Goal: Download file/media

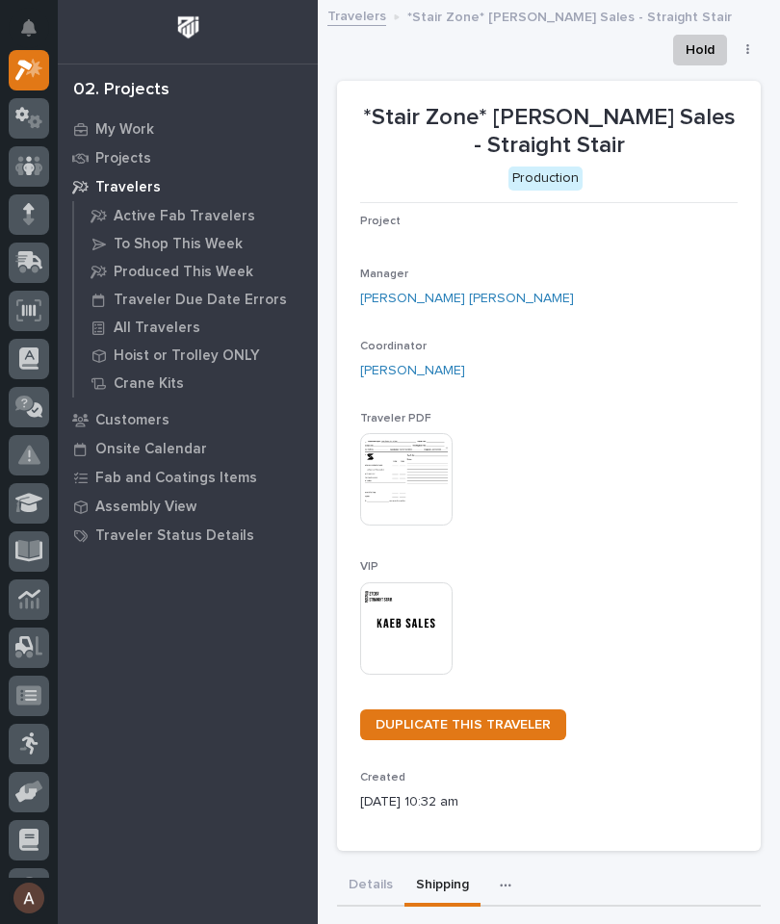
click at [25, 262] on icon at bounding box center [30, 260] width 25 height 18
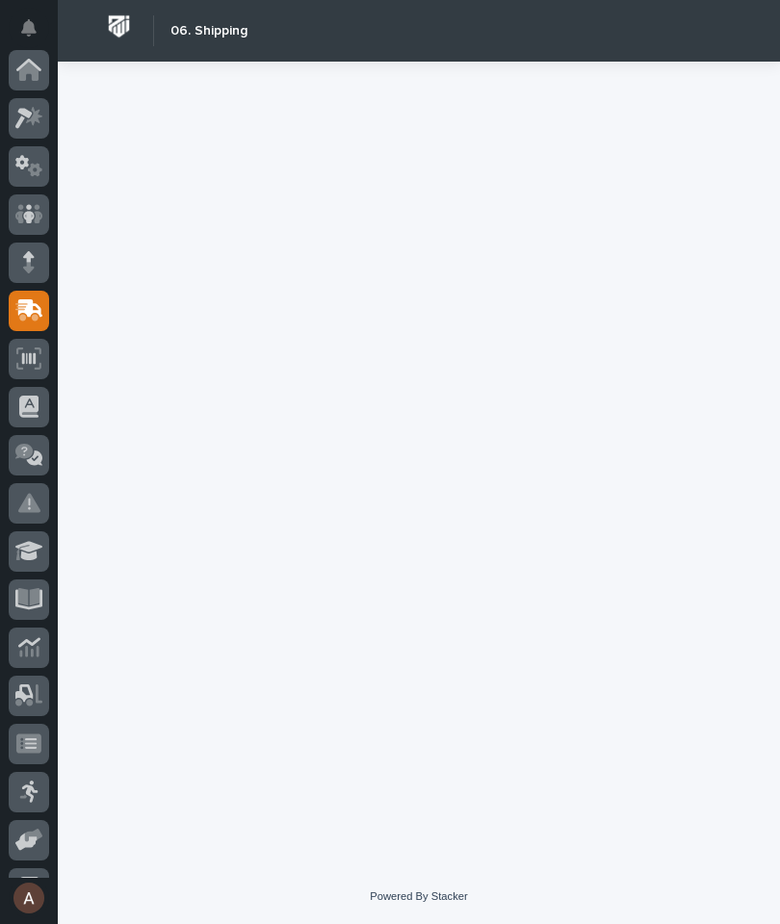
scroll to position [230, 0]
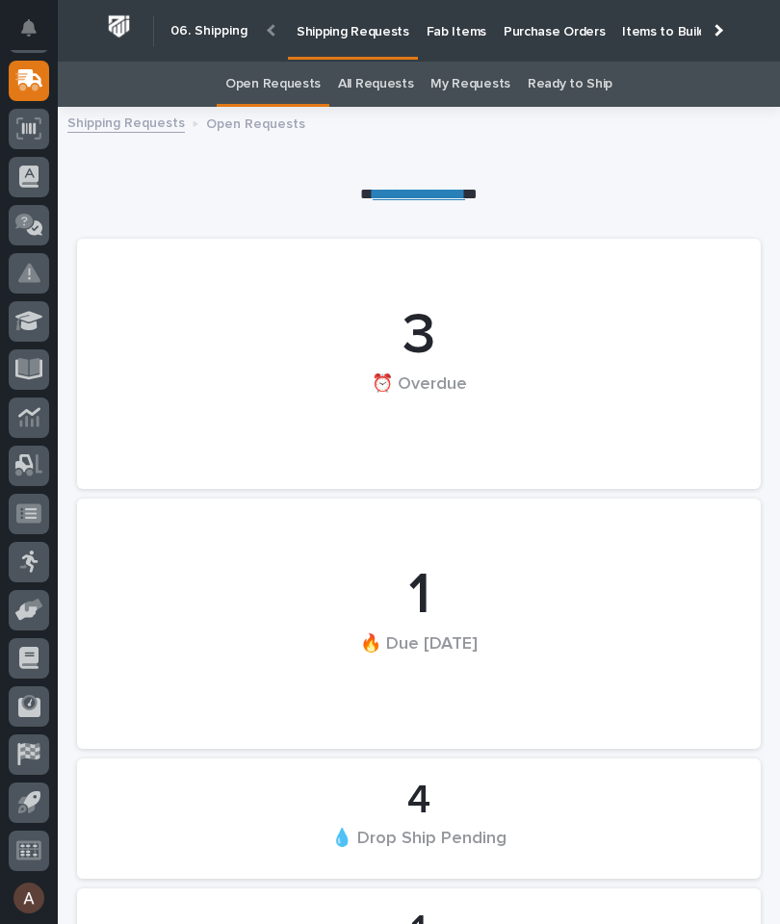
click at [457, 34] on p "Fab Items" at bounding box center [457, 20] width 60 height 40
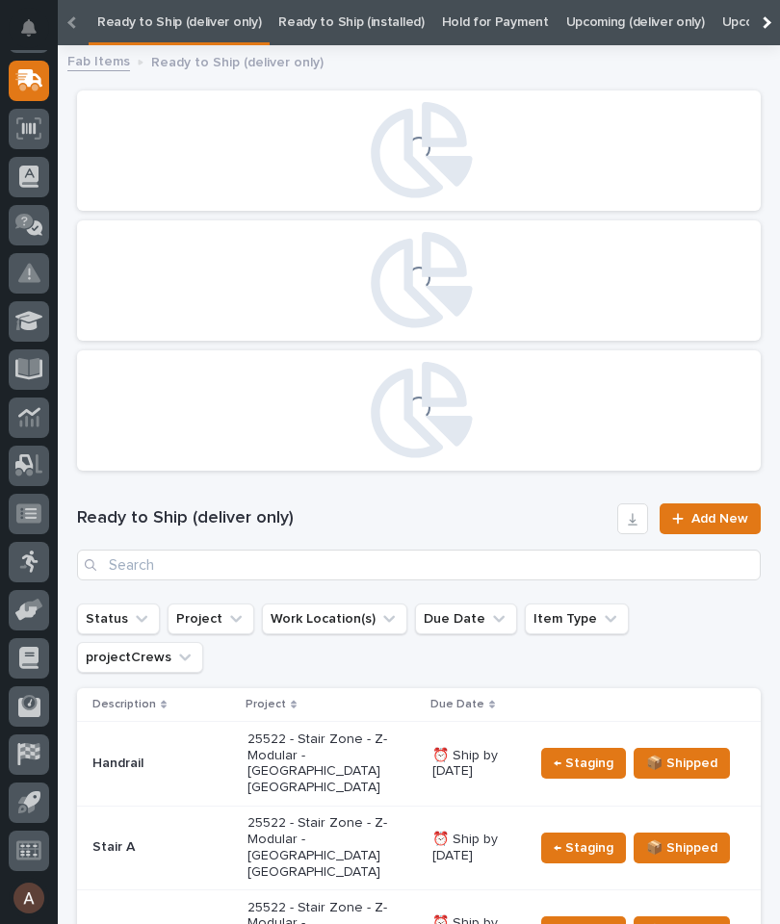
click at [777, 27] on div at bounding box center [764, 22] width 31 height 45
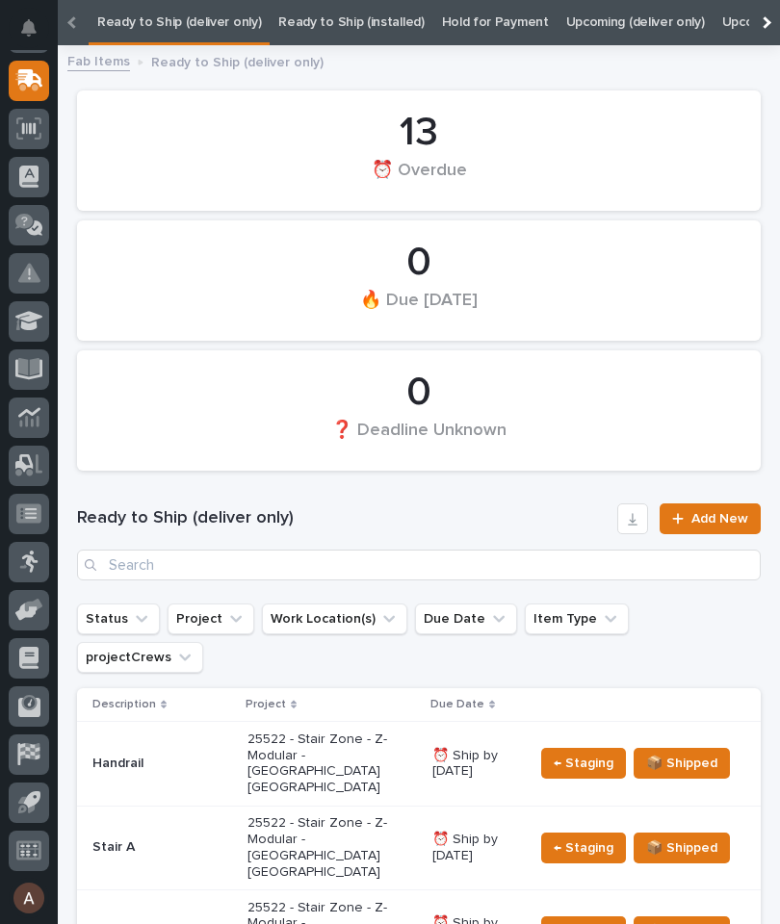
click at [767, 26] on div at bounding box center [764, 22] width 31 height 45
click at [597, 20] on link "All" at bounding box center [603, 22] width 13 height 45
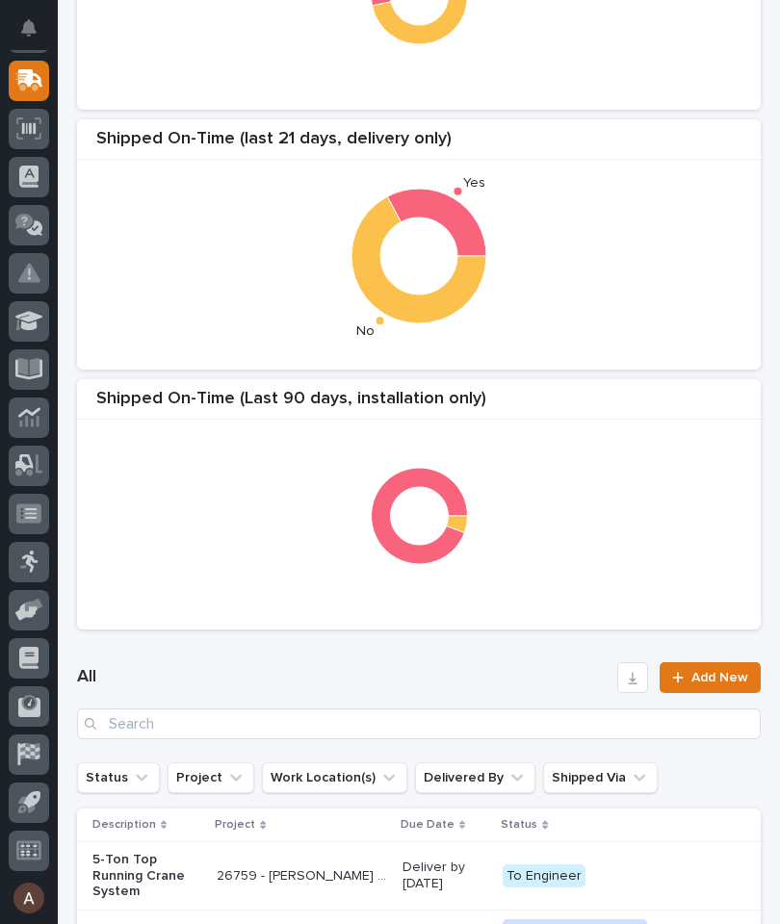
scroll to position [315, 0]
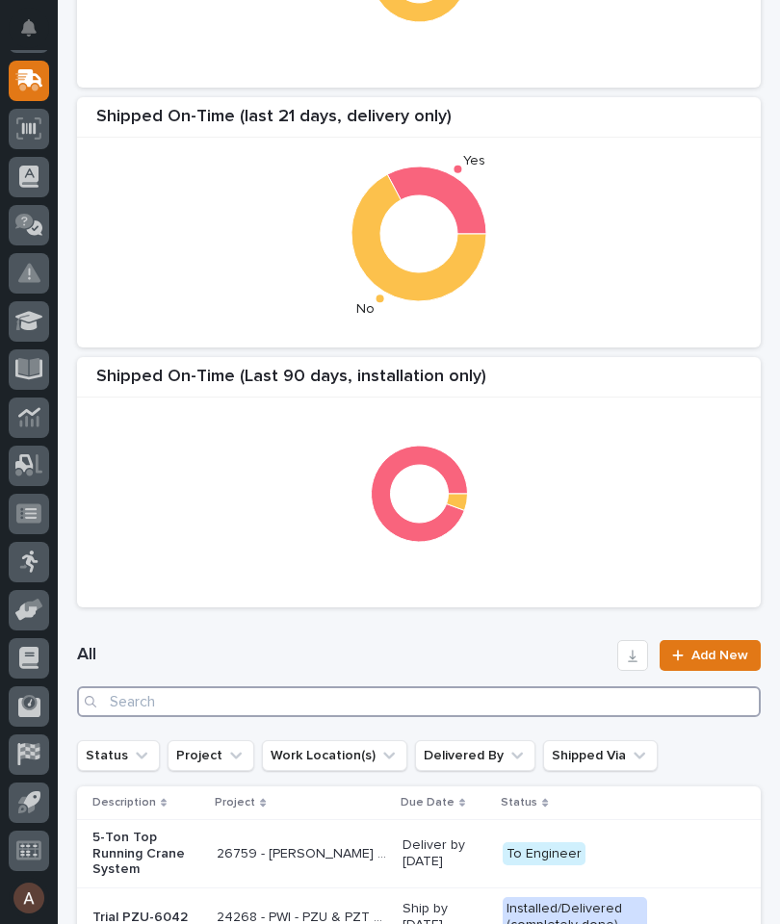
click at [270, 702] on input "Search" at bounding box center [419, 702] width 684 height 31
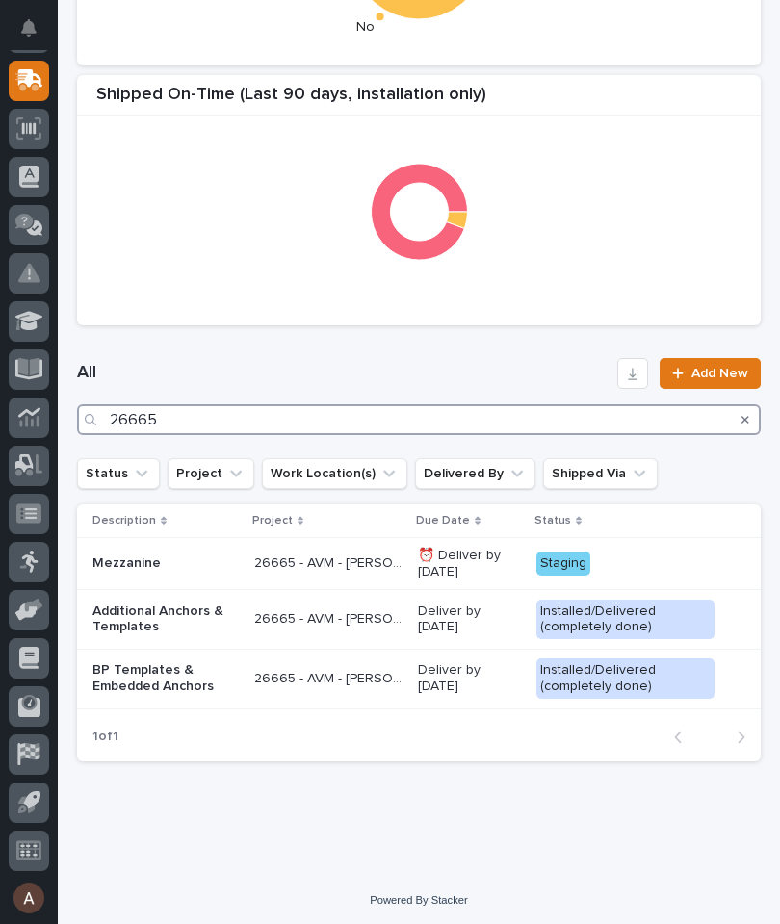
scroll to position [595, 0]
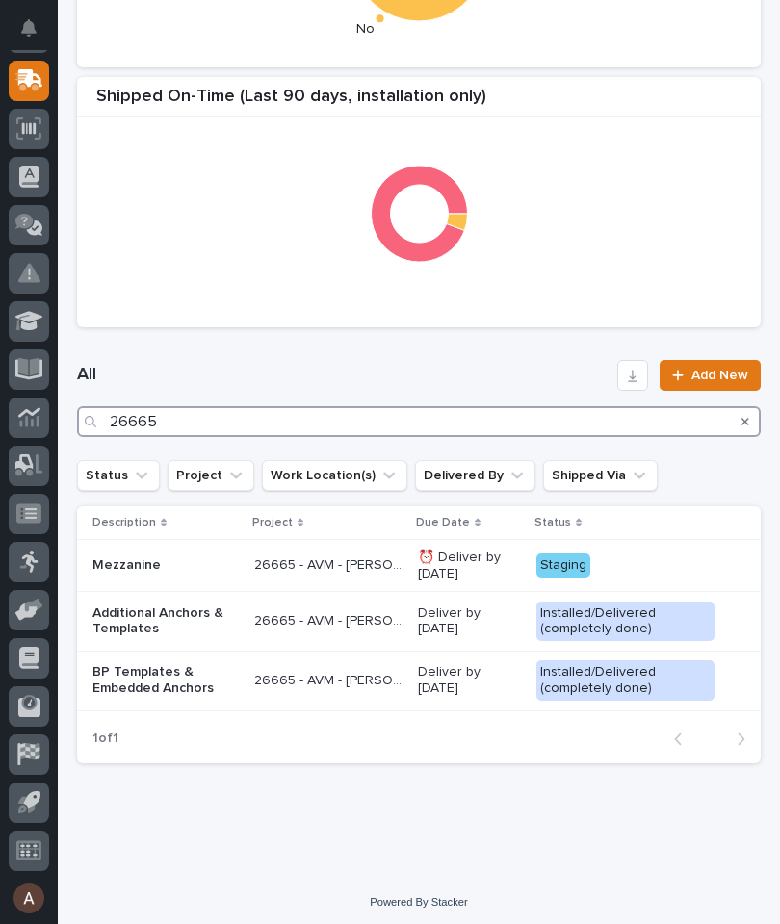
type input "26665"
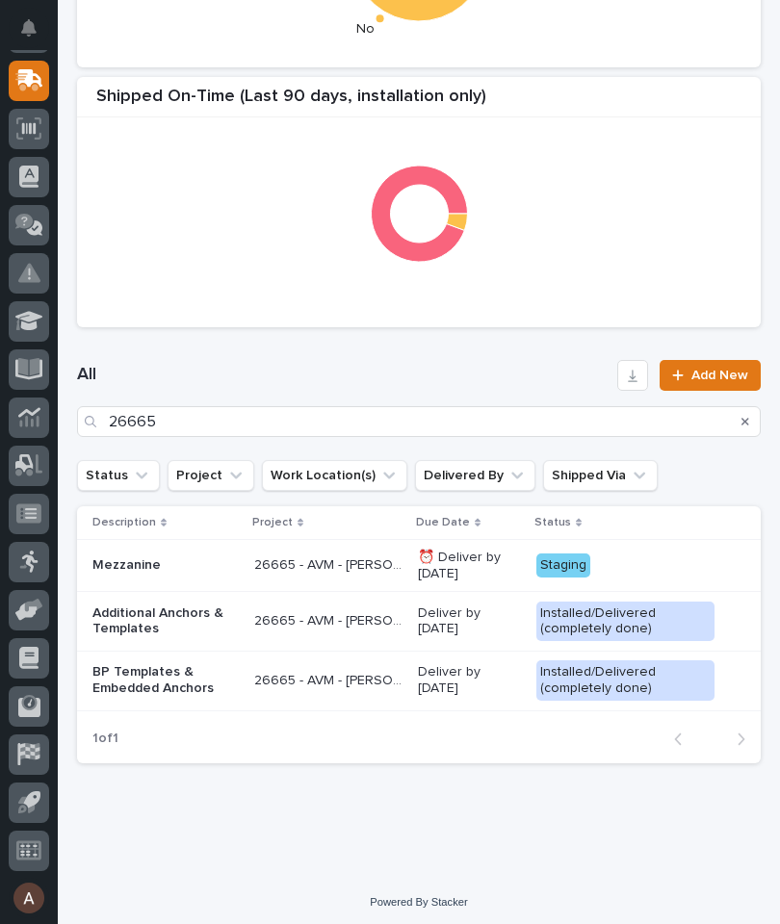
click at [520, 358] on div "All 26665 Add New" at bounding box center [419, 398] width 684 height 123
click at [140, 559] on p "Mezzanine" at bounding box center [165, 566] width 146 height 16
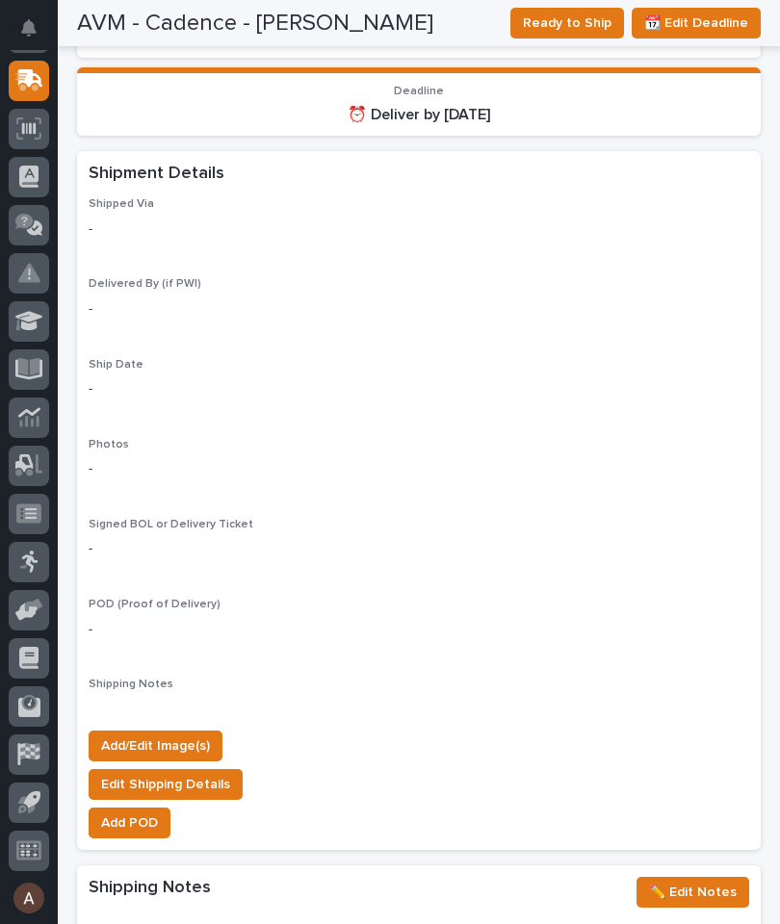
click at [192, 735] on span "Add/Edit Image(s)" at bounding box center [155, 746] width 109 height 23
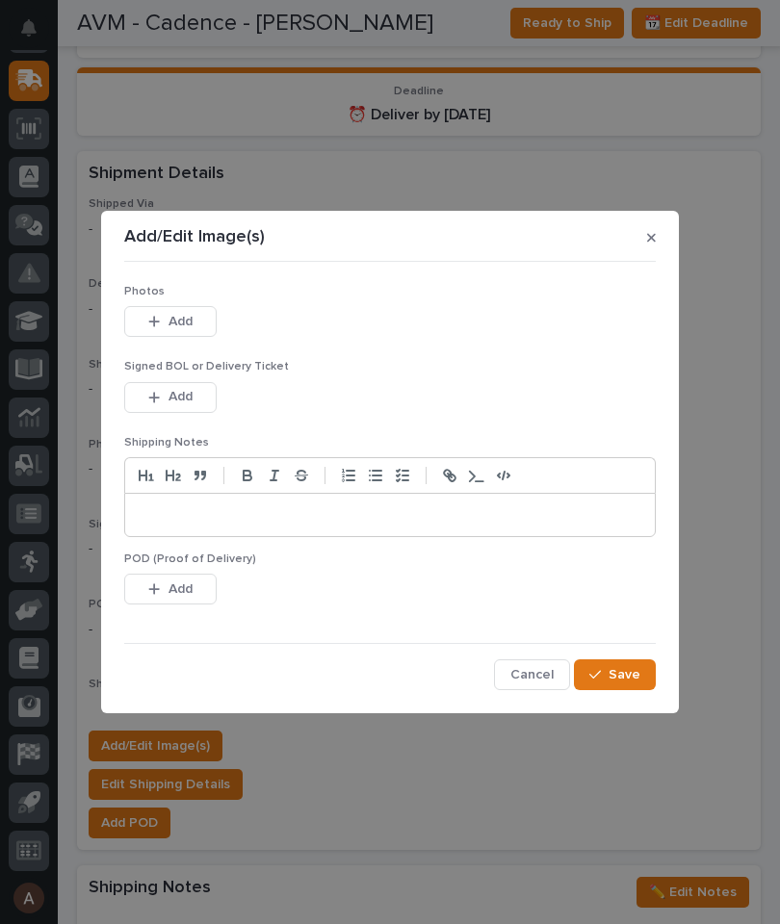
click at [193, 319] on button "Add" at bounding box center [170, 321] width 92 height 31
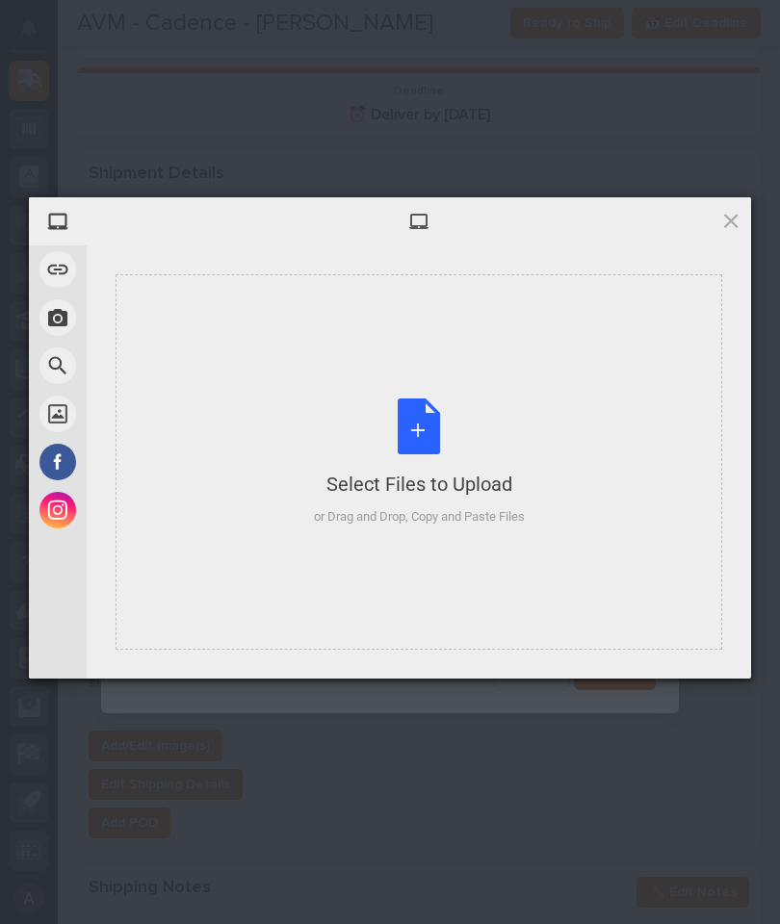
click at [548, 360] on div "Select Files to Upload or Drag and Drop, Copy and Paste Files" at bounding box center [419, 462] width 607 height 376
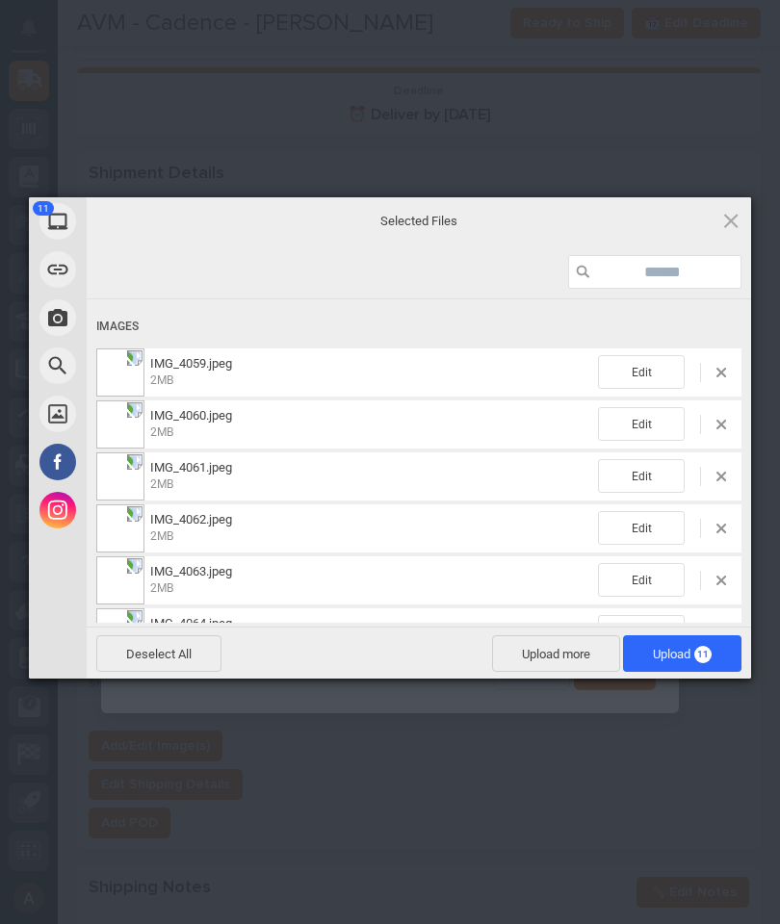
click at [702, 640] on span "Upload 11" at bounding box center [682, 654] width 118 height 37
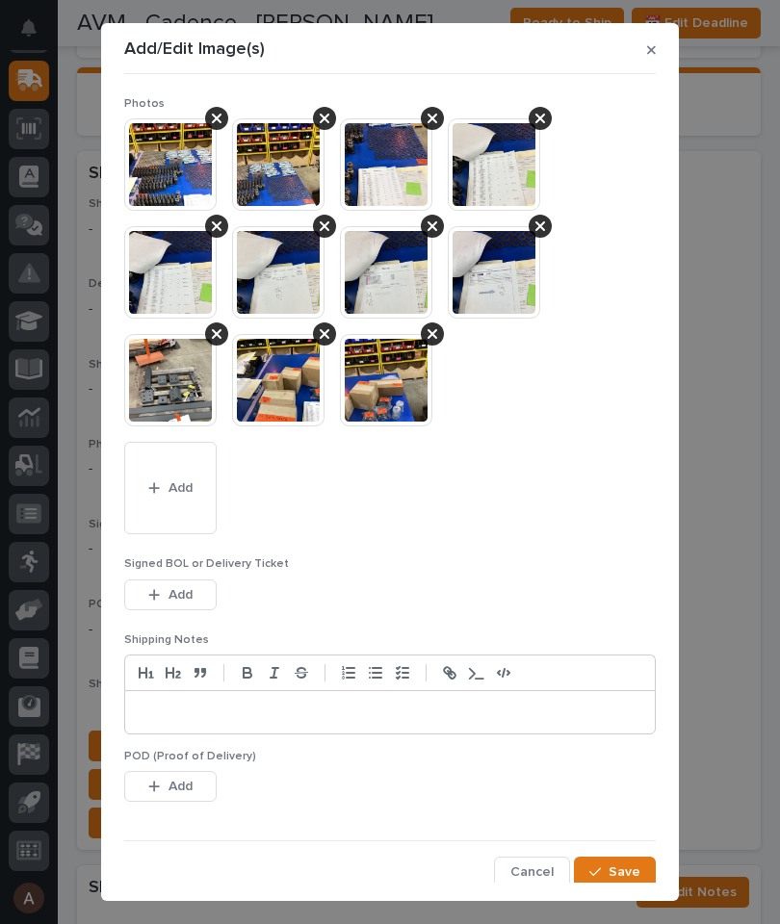
click at [631, 857] on button "Save" at bounding box center [615, 872] width 82 height 31
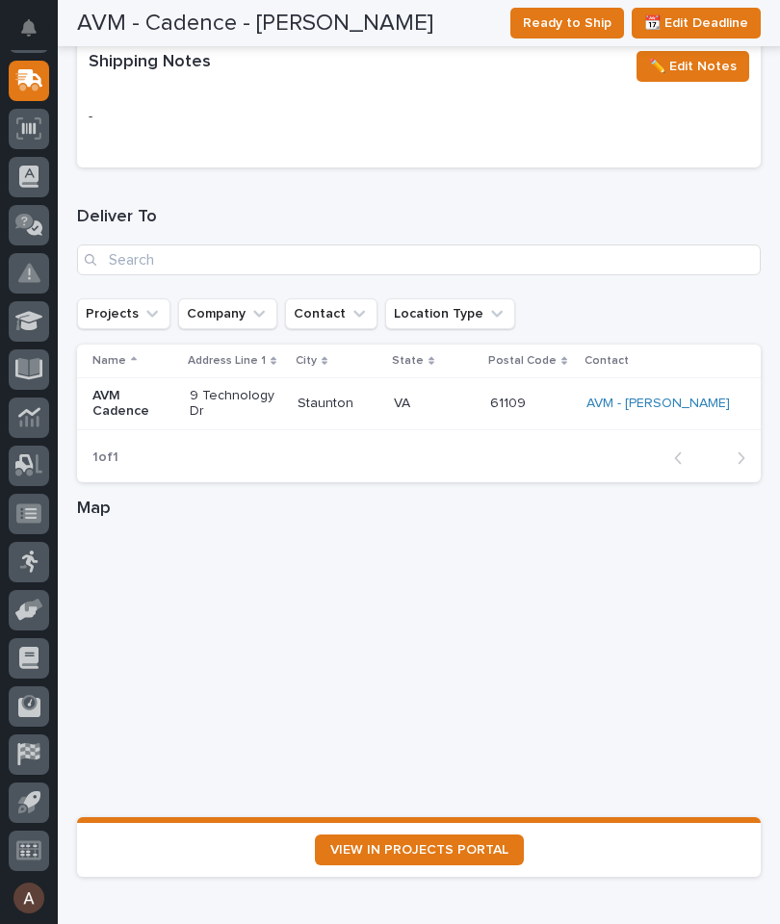
scroll to position [2720, 0]
click at [470, 844] on span "VIEW IN PROJECTS PORTAL" at bounding box center [419, 850] width 178 height 13
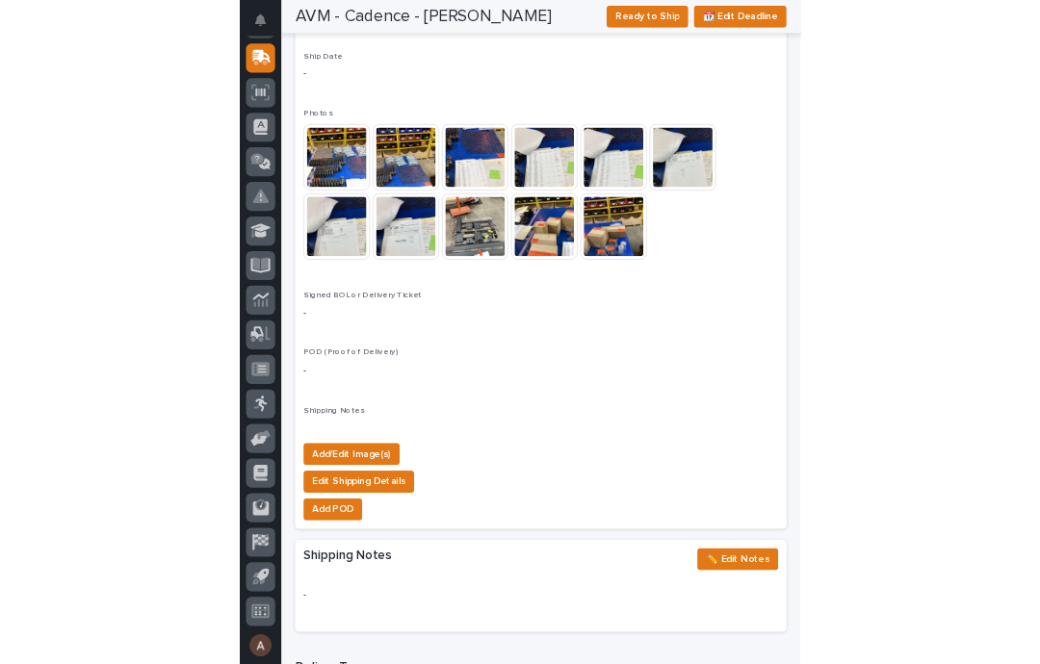
scroll to position [2010, 0]
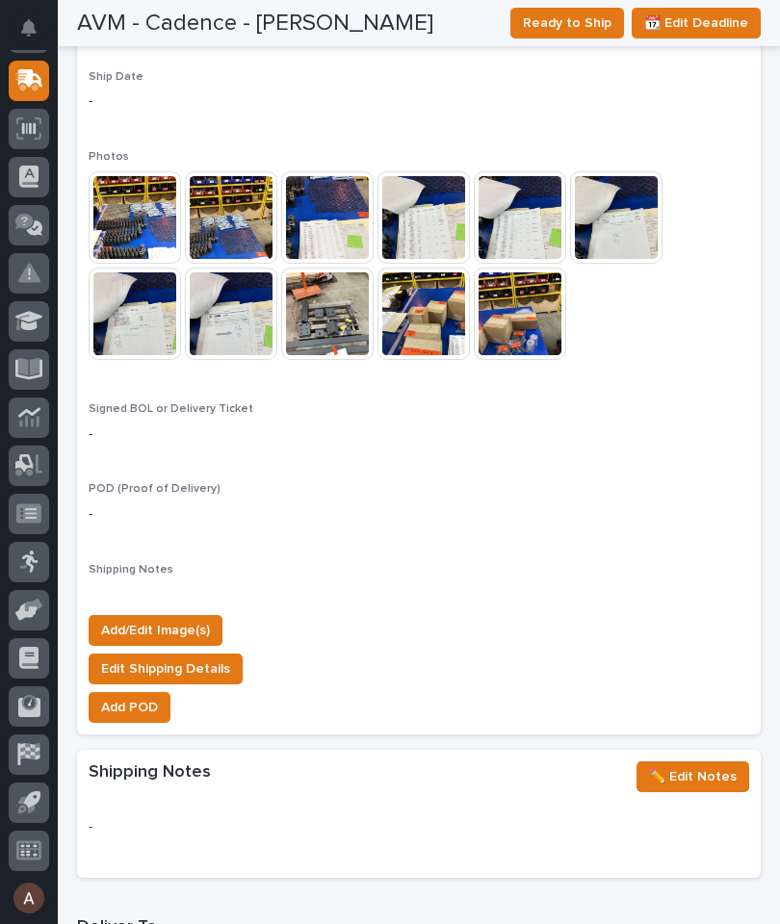
click at [202, 615] on button "Add/Edit Image(s)" at bounding box center [156, 630] width 134 height 31
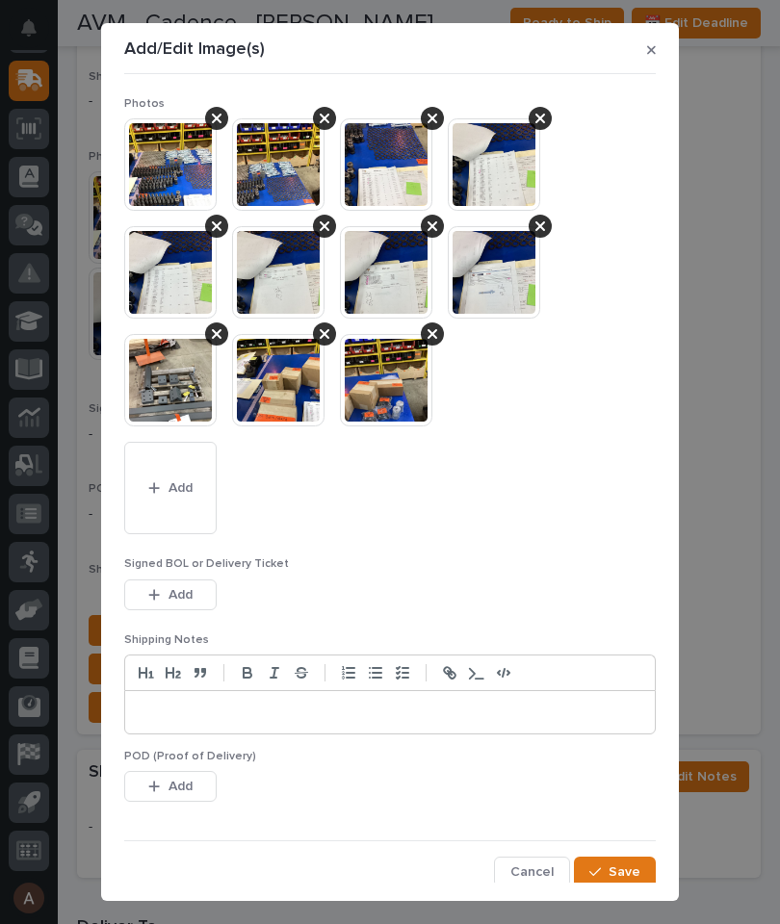
click at [191, 483] on span "Add" at bounding box center [181, 488] width 24 height 17
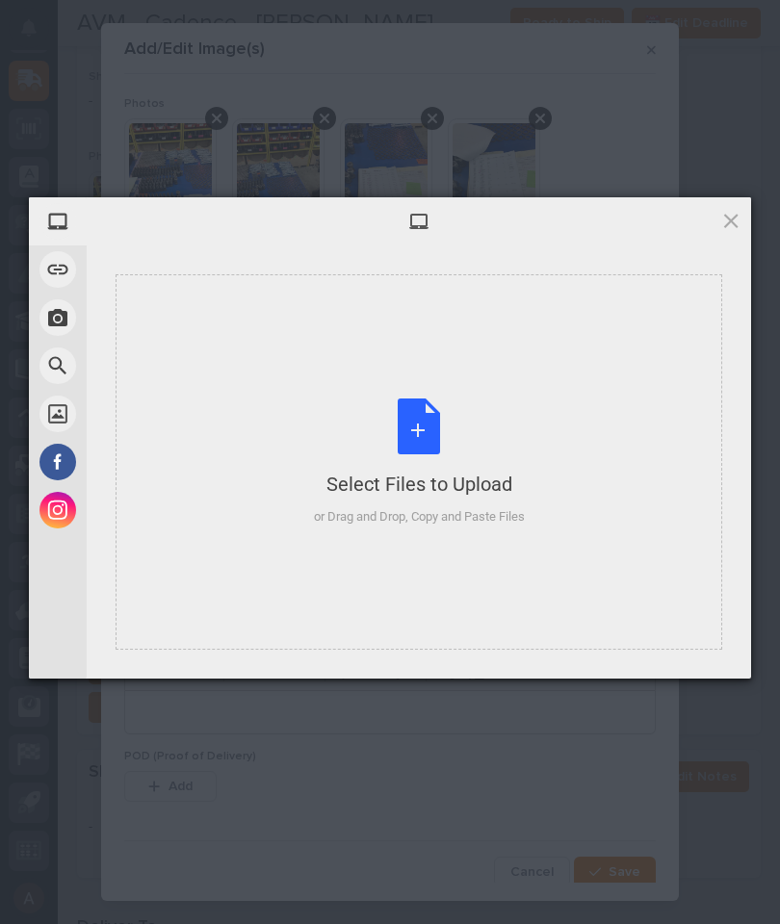
click at [628, 383] on div "Select Files to Upload or Drag and Drop, Copy and Paste Files" at bounding box center [419, 462] width 607 height 376
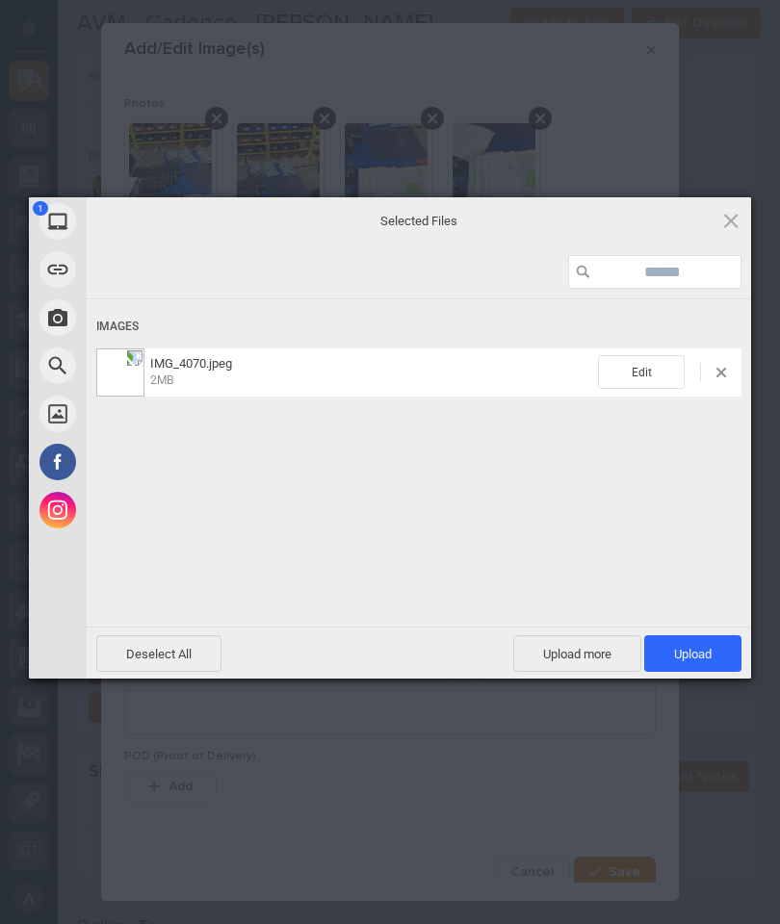
click at [701, 660] on span "Upload 1" at bounding box center [693, 654] width 38 height 14
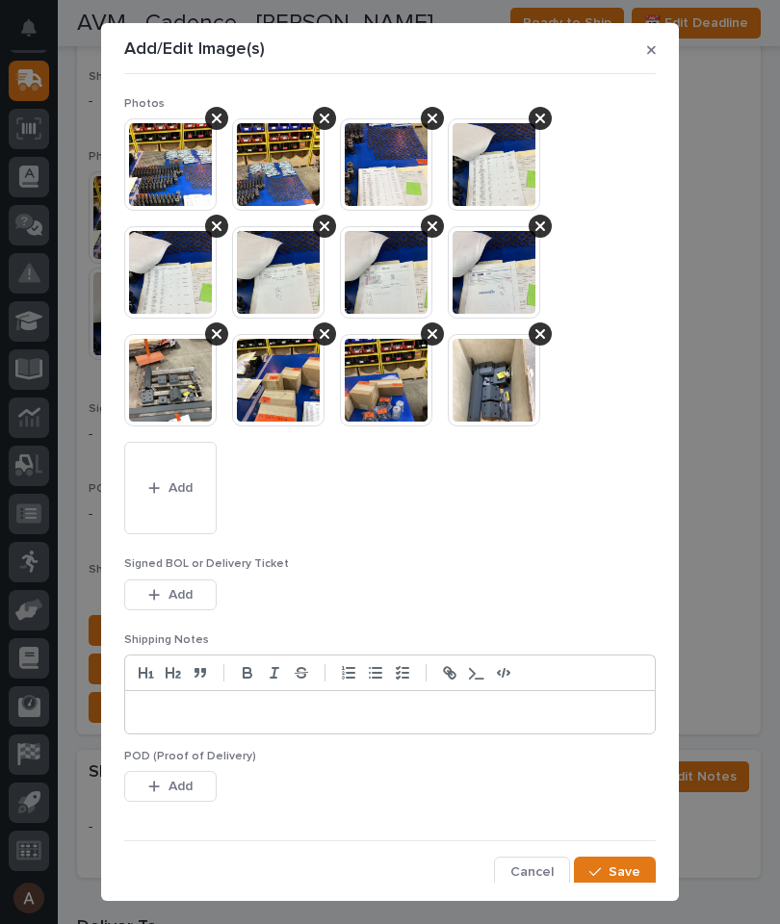
click at [628, 860] on button "Save" at bounding box center [615, 872] width 82 height 31
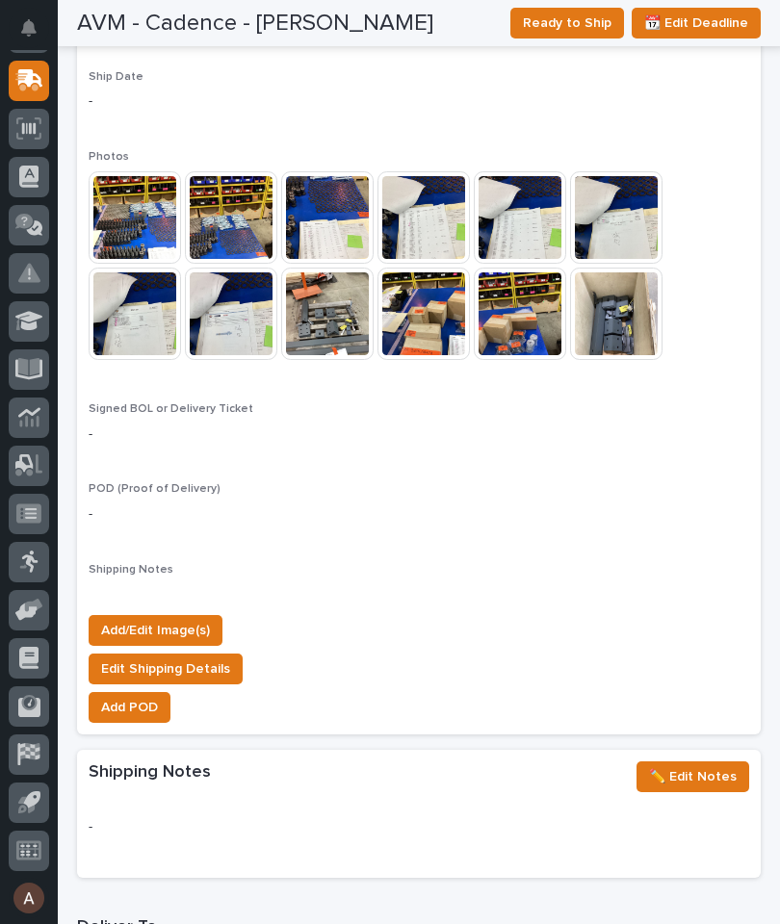
click at [174, 619] on span "Add/Edit Image(s)" at bounding box center [155, 630] width 109 height 23
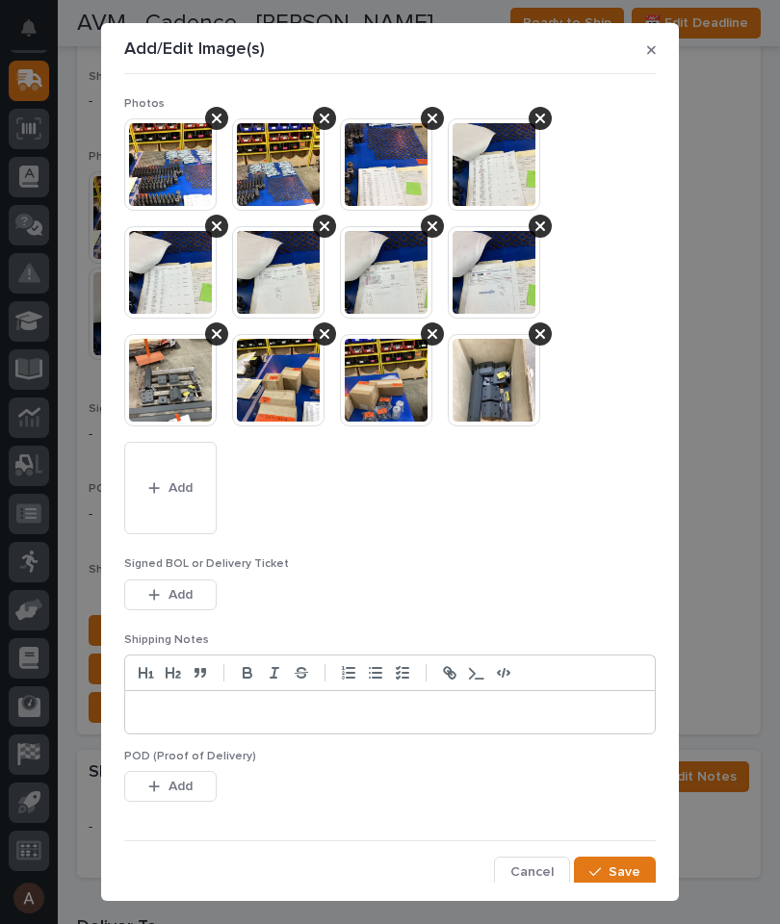
click at [191, 482] on span "Add" at bounding box center [181, 488] width 24 height 17
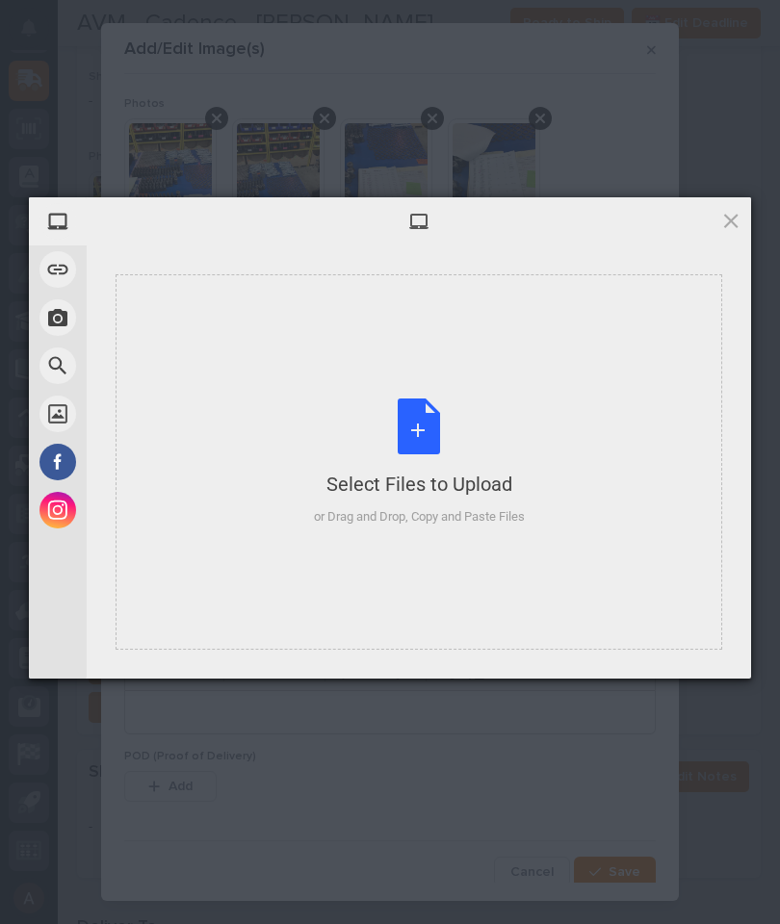
click at [574, 372] on div "Select Files to Upload or Drag and Drop, Copy and Paste Files" at bounding box center [419, 462] width 607 height 376
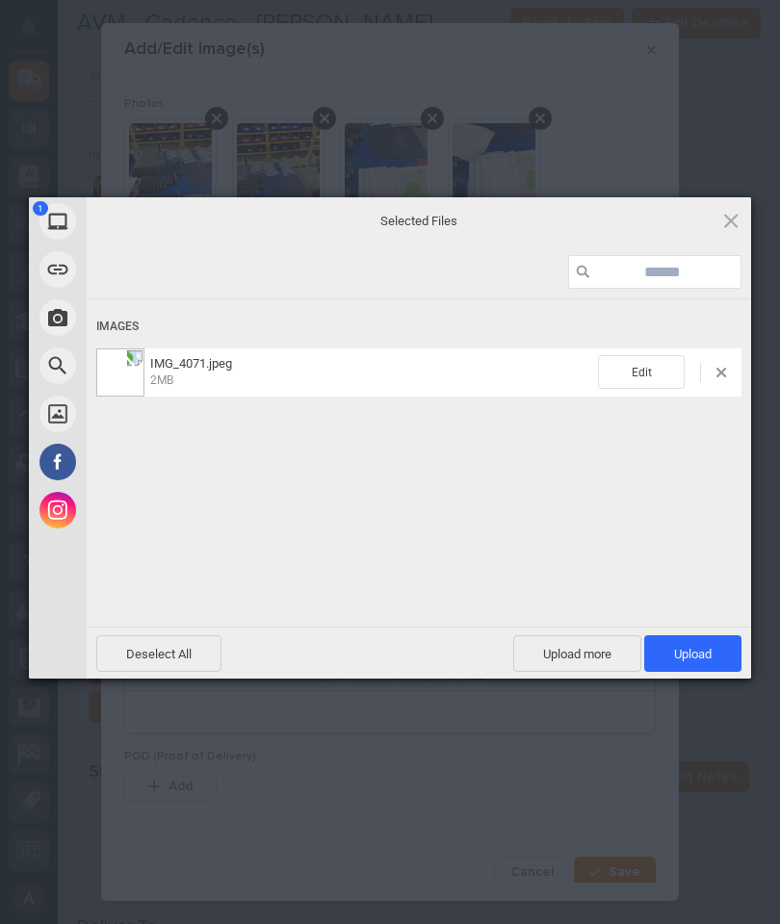
click at [713, 642] on span "Upload 1" at bounding box center [692, 654] width 97 height 37
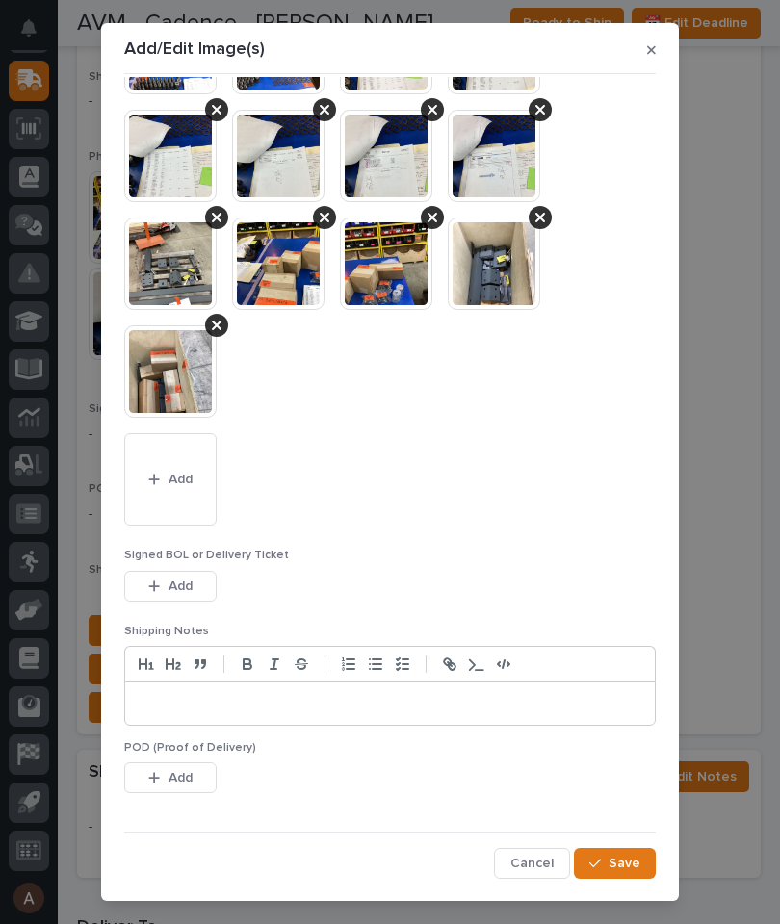
scroll to position [116, 0]
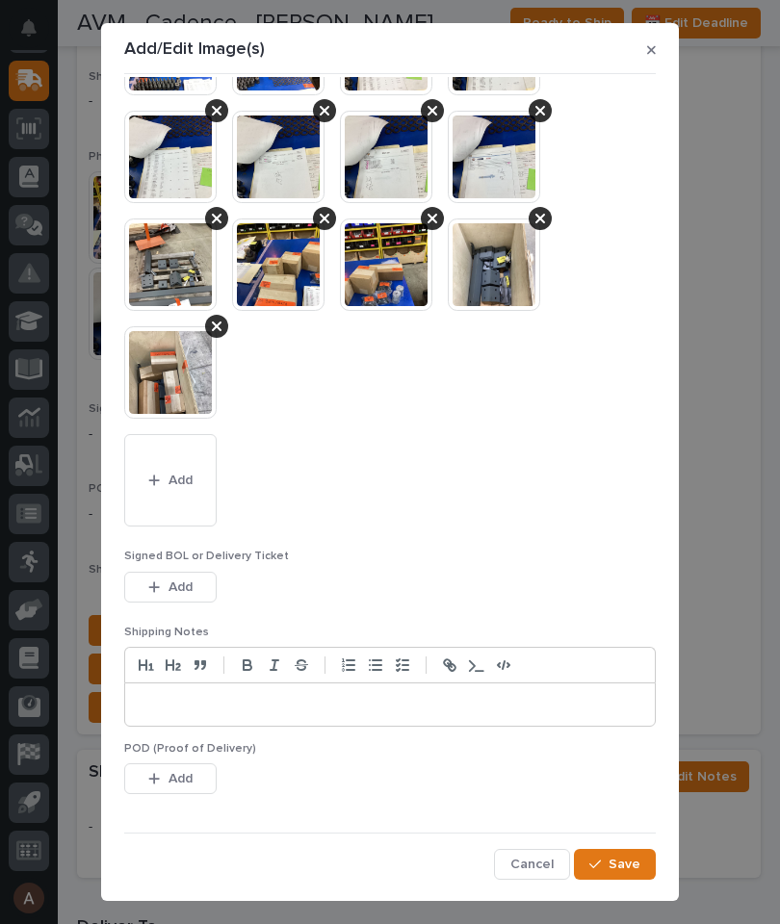
click at [619, 860] on span "Save" at bounding box center [625, 864] width 32 height 17
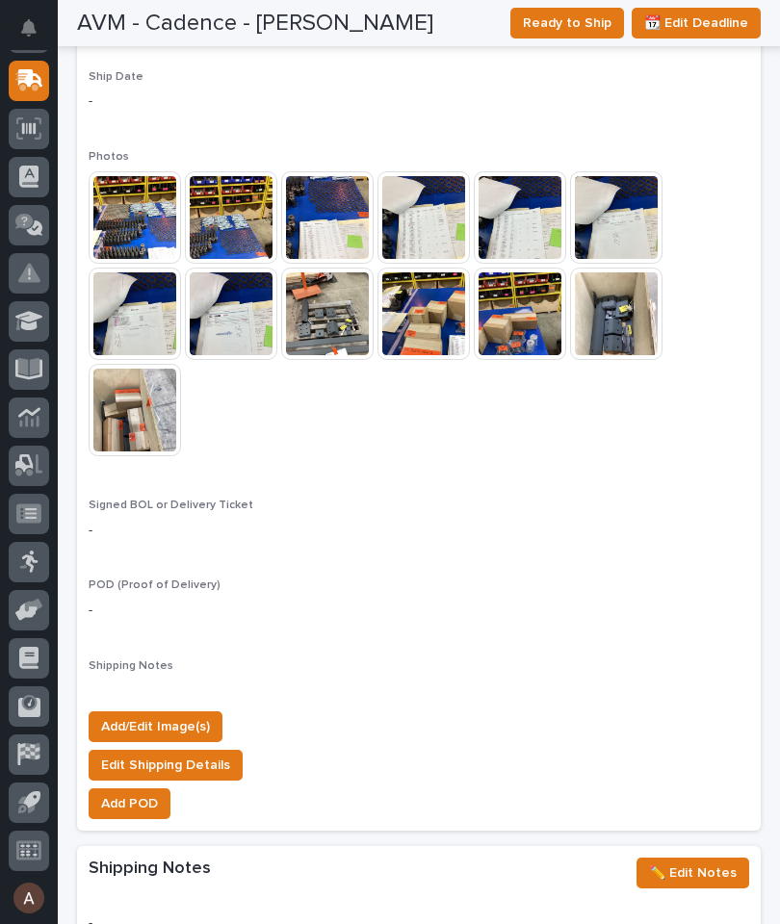
click at [566, 21] on span "Ready to Ship" at bounding box center [567, 23] width 89 height 23
click at [32, 87] on icon at bounding box center [29, 80] width 28 height 22
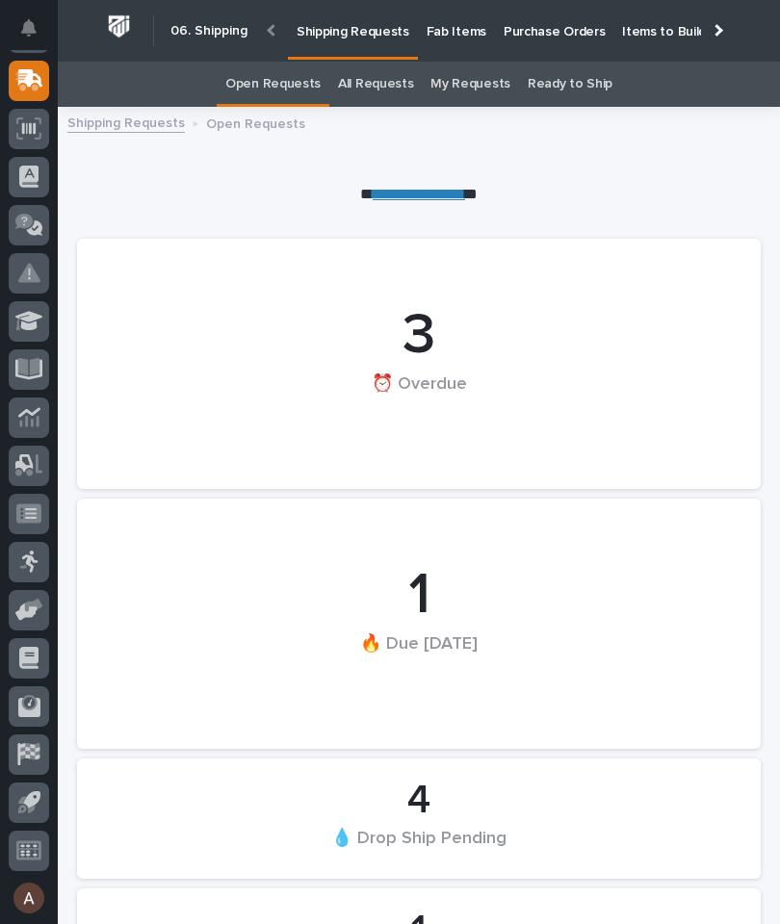
click at [716, 20] on div at bounding box center [716, 30] width 31 height 60
click at [486, 20] on p "Fab Items" at bounding box center [457, 20] width 60 height 40
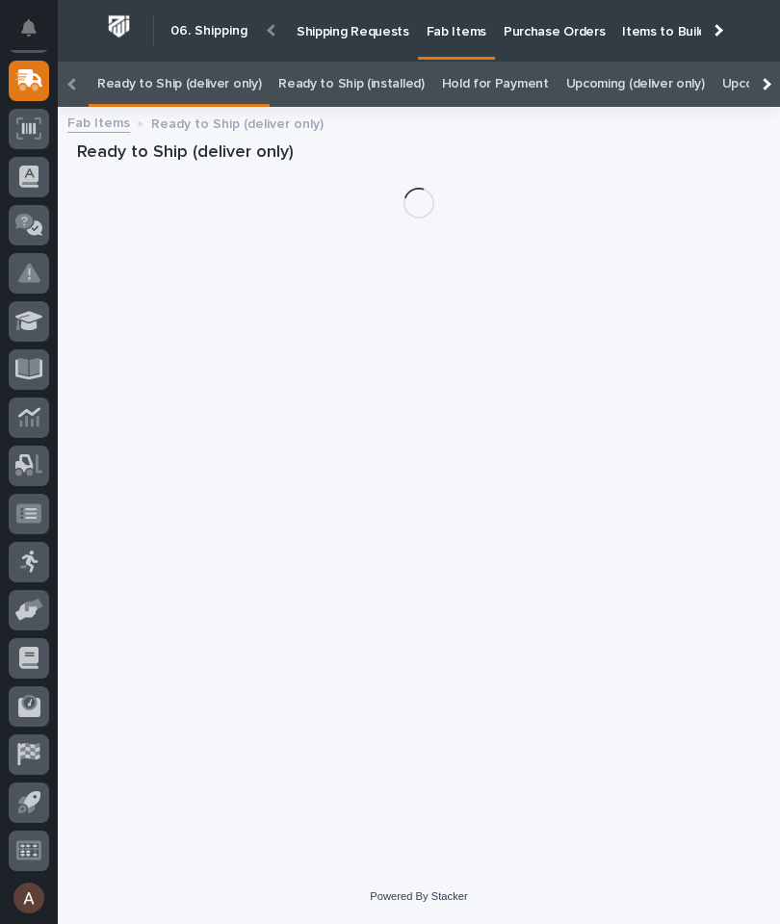
scroll to position [0, -208]
click at [763, 78] on div at bounding box center [765, 84] width 13 height 13
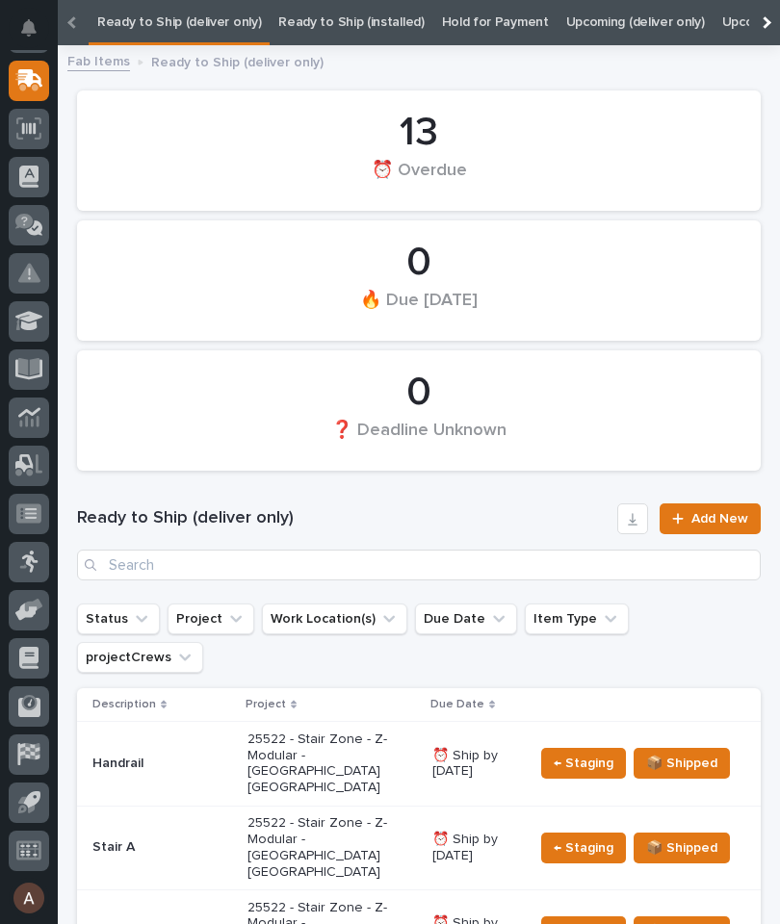
scroll to position [0, 122]
click at [759, 16] on div at bounding box center [764, 22] width 31 height 45
click at [475, 13] on link "All" at bounding box center [481, 22] width 13 height 45
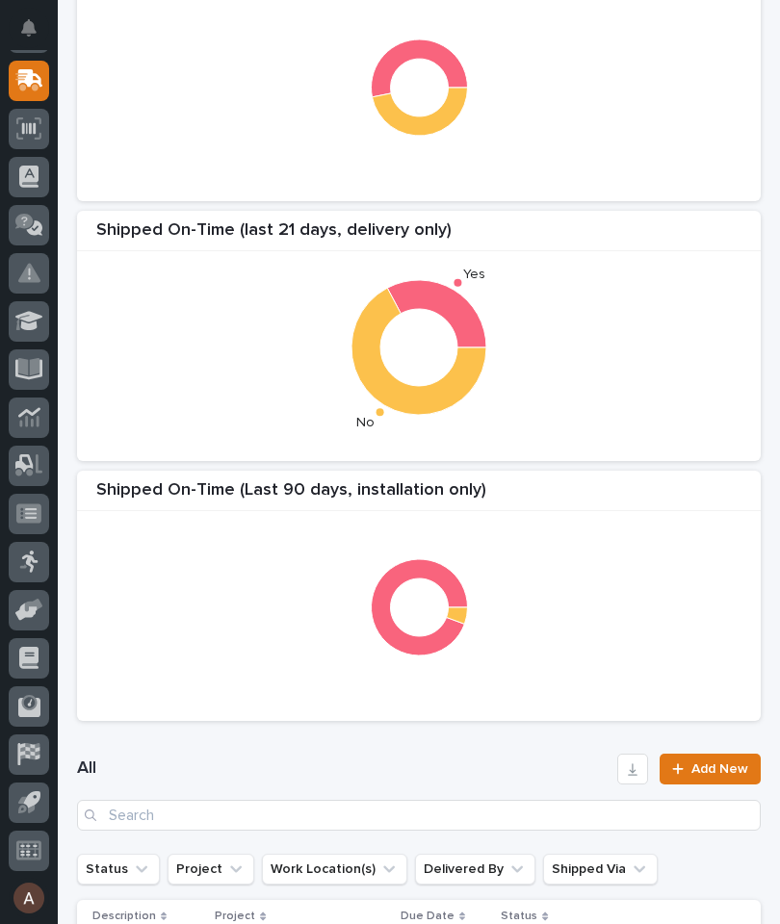
scroll to position [437, 0]
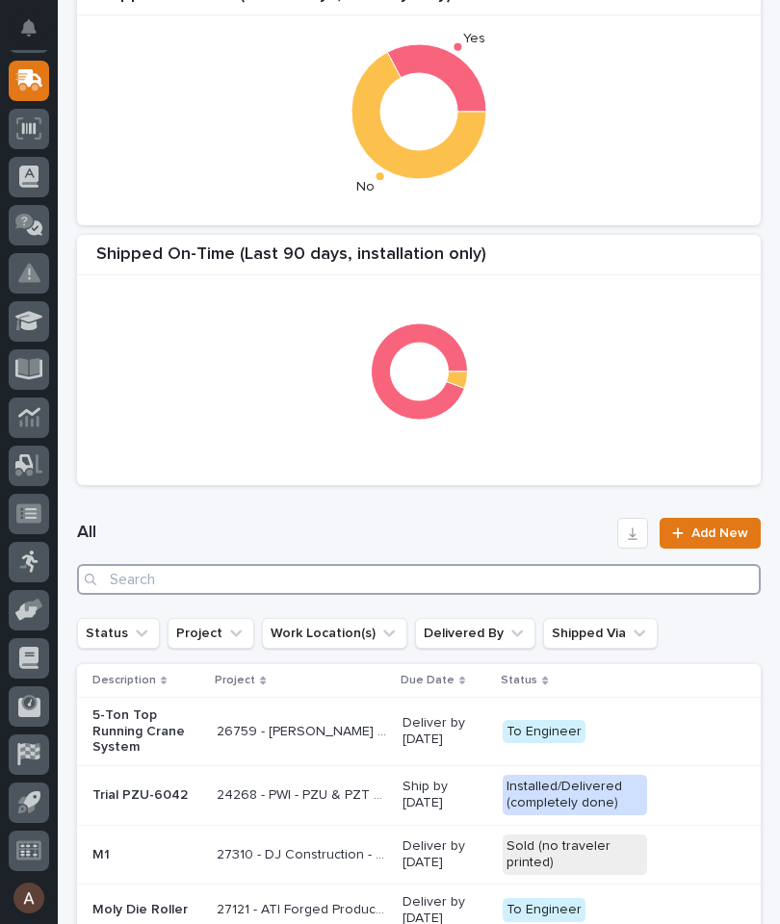
click at [539, 581] on input "Search" at bounding box center [419, 579] width 684 height 31
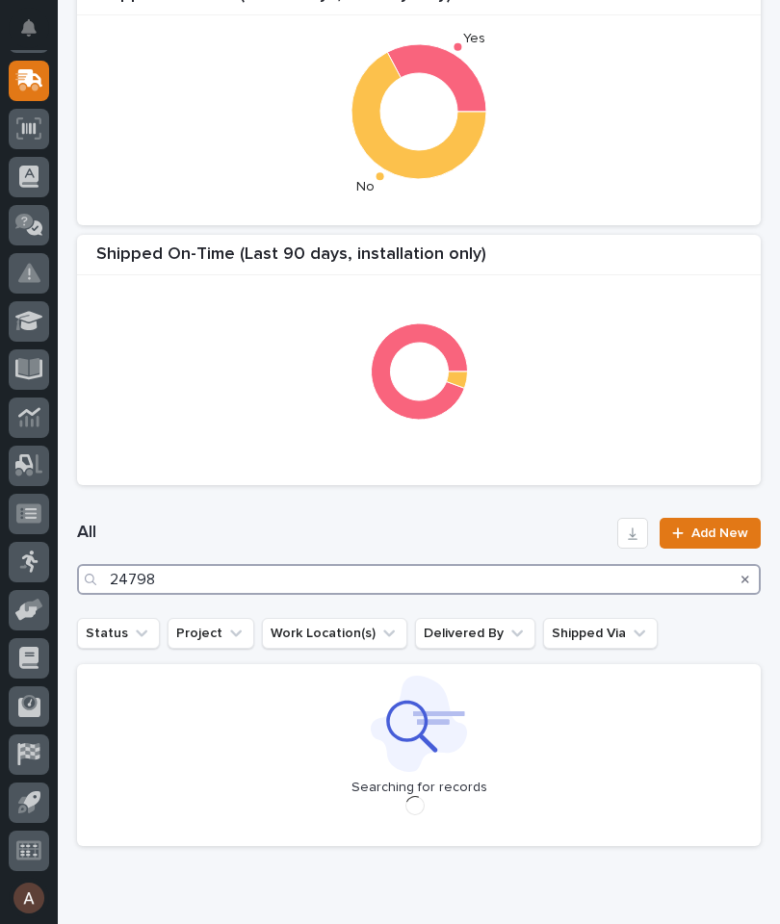
type input "24798"
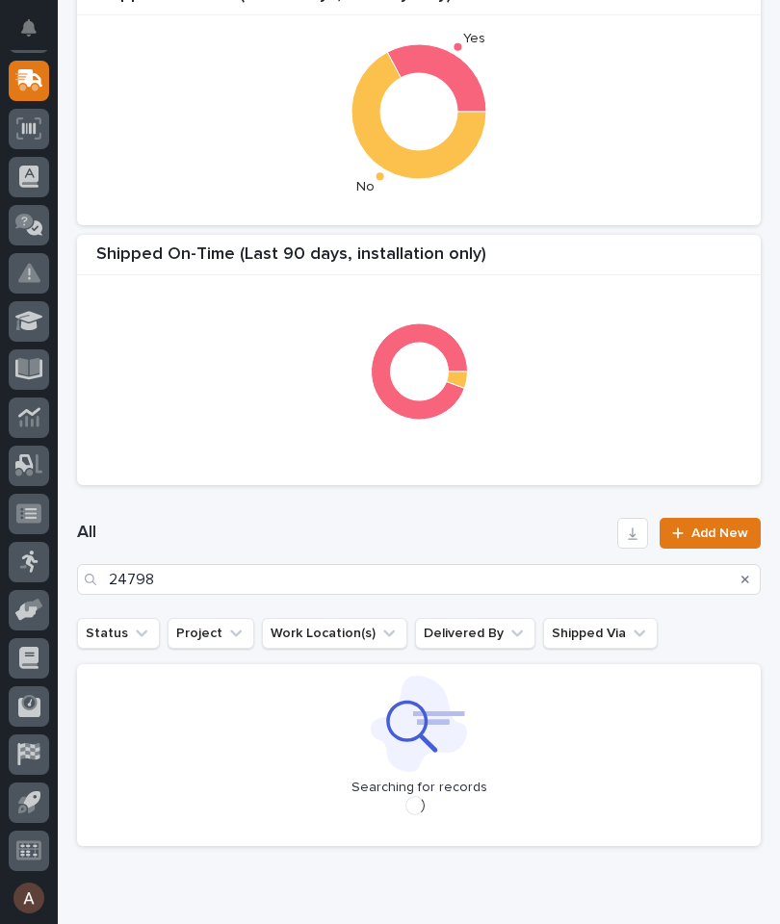
click at [527, 509] on div "All 24798 Add New" at bounding box center [419, 556] width 684 height 123
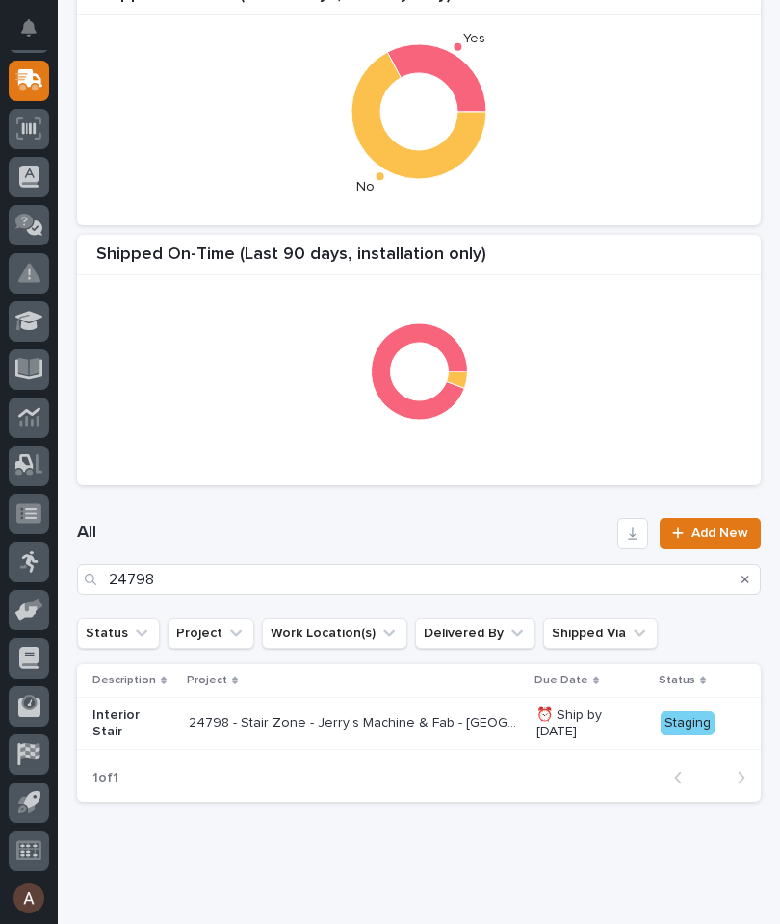
click at [95, 715] on p "Interior Stair" at bounding box center [132, 724] width 81 height 33
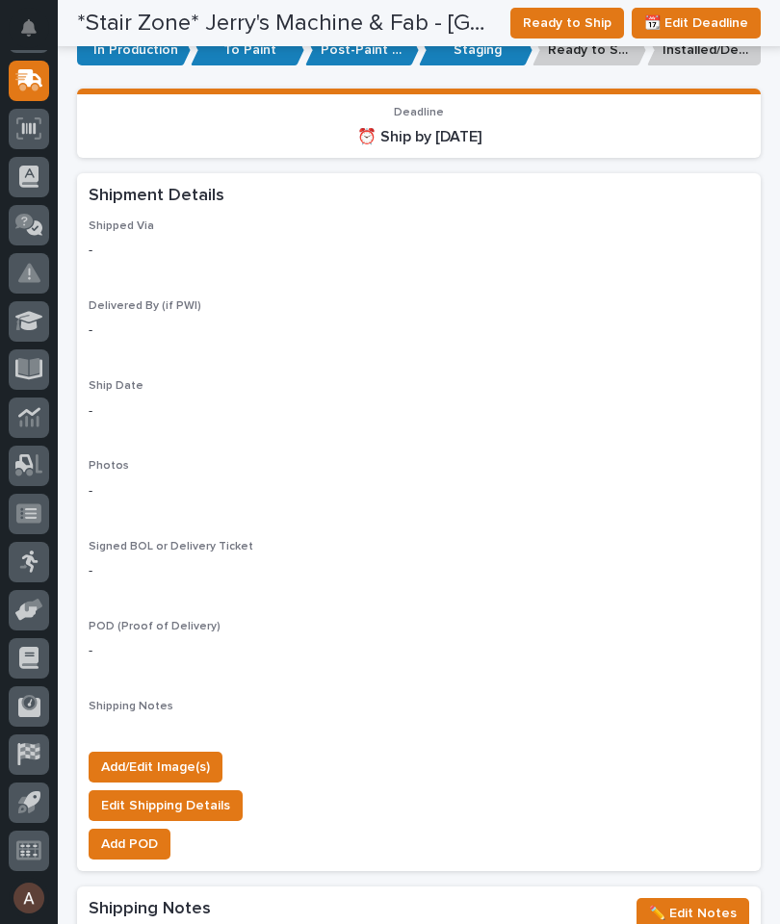
click at [206, 756] on span "Add/Edit Image(s)" at bounding box center [155, 767] width 109 height 23
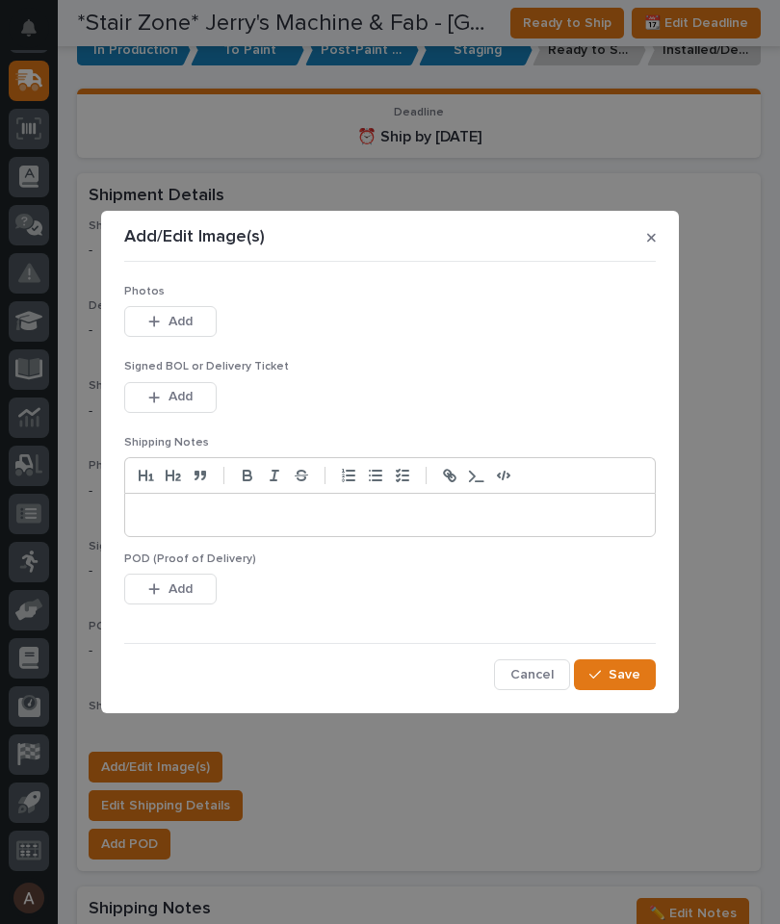
click at [196, 320] on button "Add" at bounding box center [170, 321] width 92 height 31
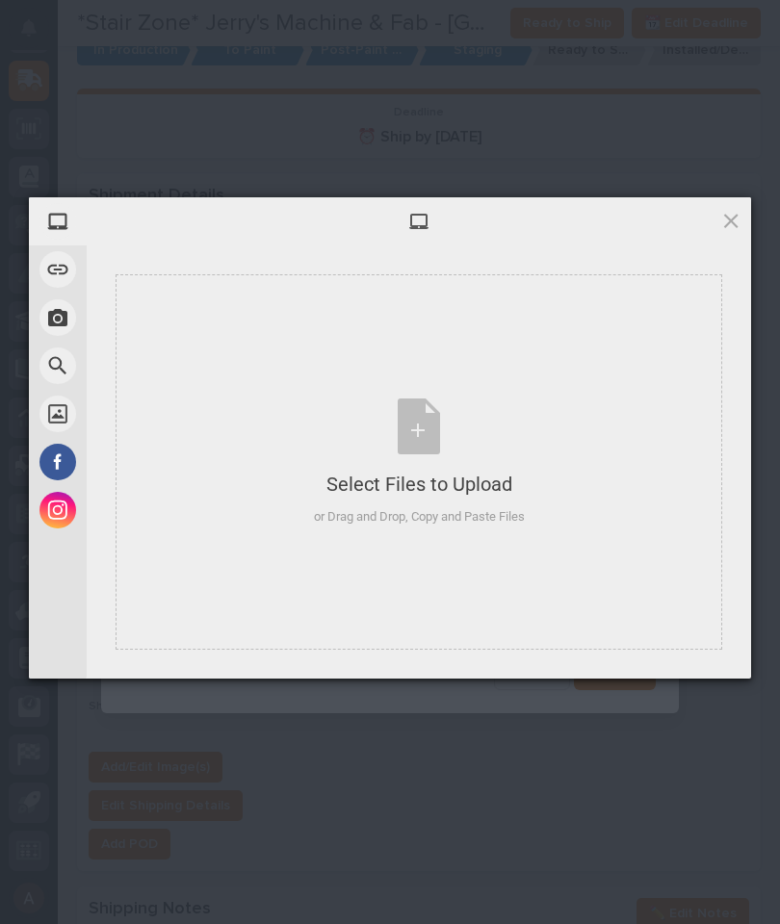
click at [559, 354] on div "Select Files to Upload or Drag and Drop, Copy and Paste Files" at bounding box center [419, 462] width 607 height 376
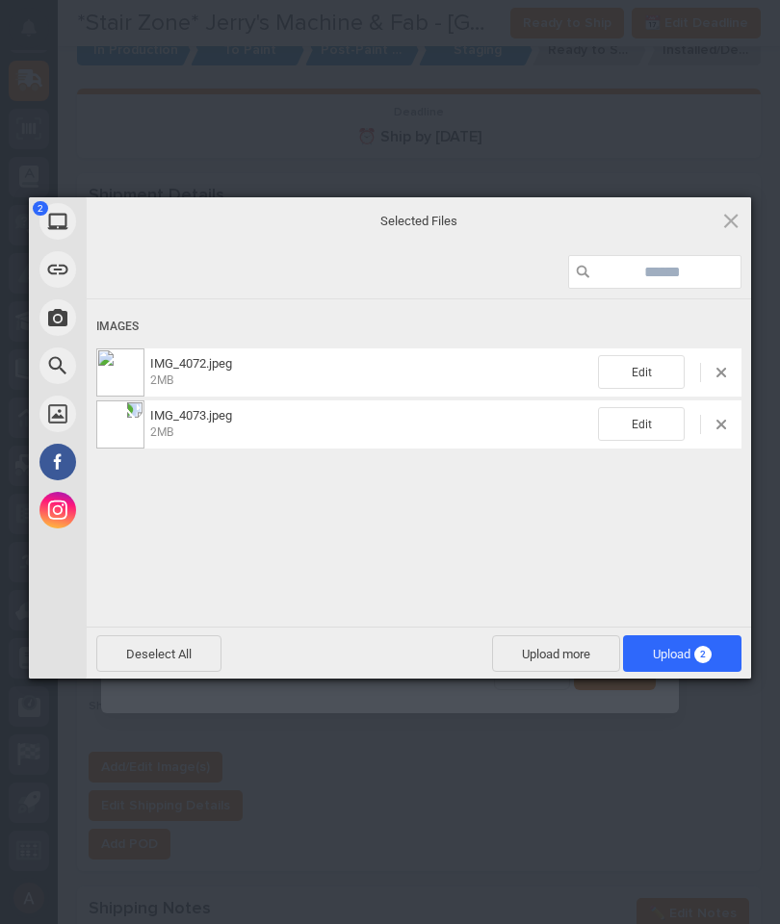
click at [681, 660] on span "Upload 2" at bounding box center [682, 654] width 59 height 14
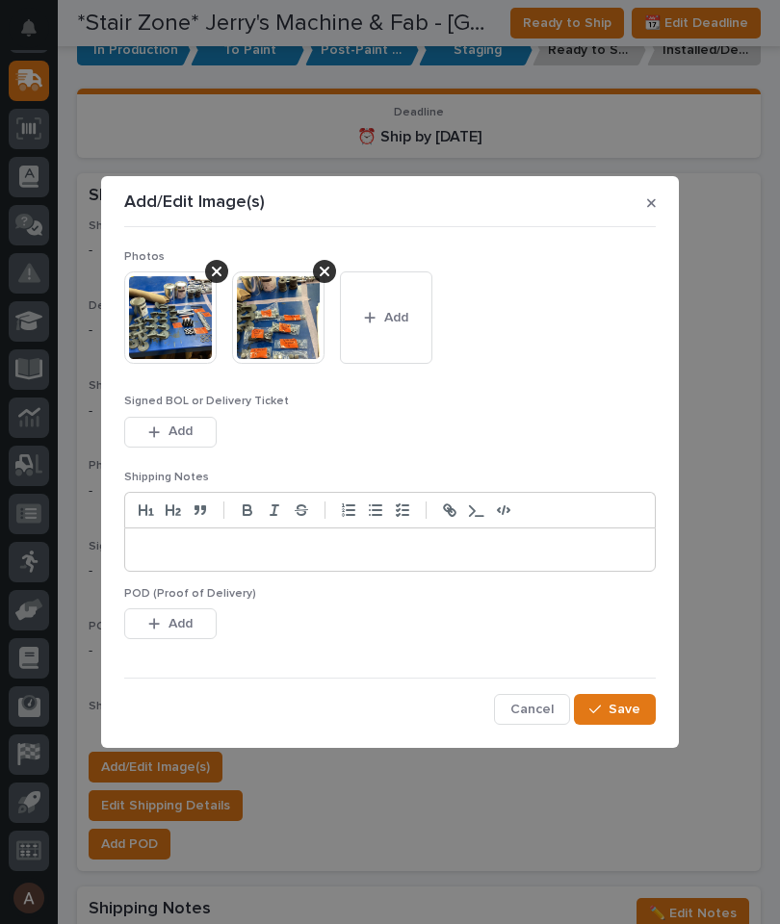
click at [638, 702] on span "Save" at bounding box center [625, 709] width 32 height 17
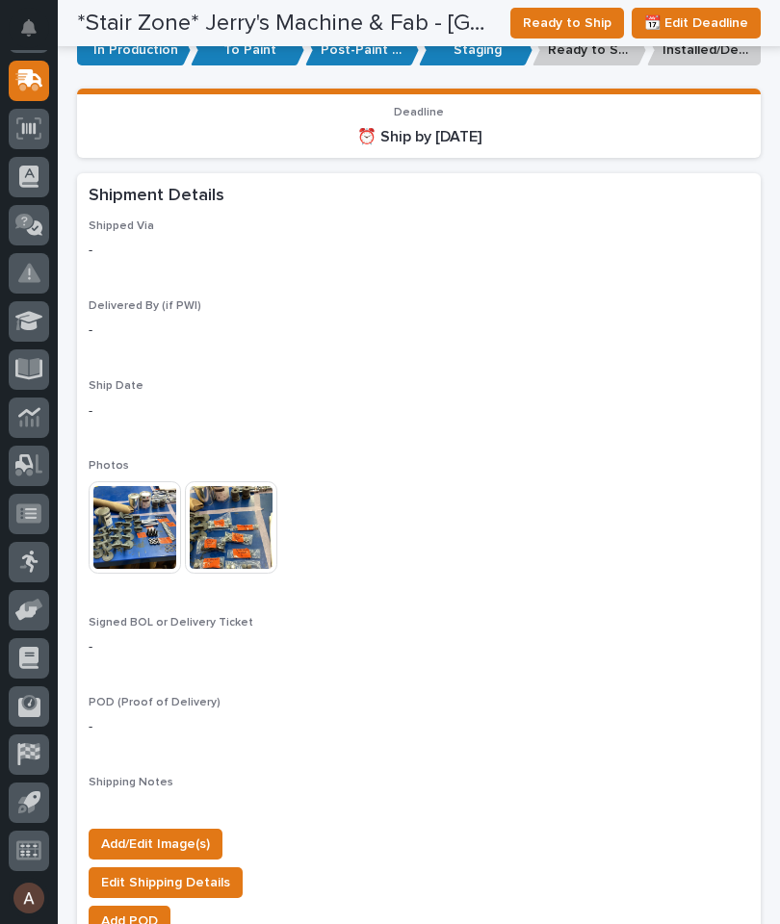
click at [186, 833] on span "Add/Edit Image(s)" at bounding box center [155, 844] width 109 height 23
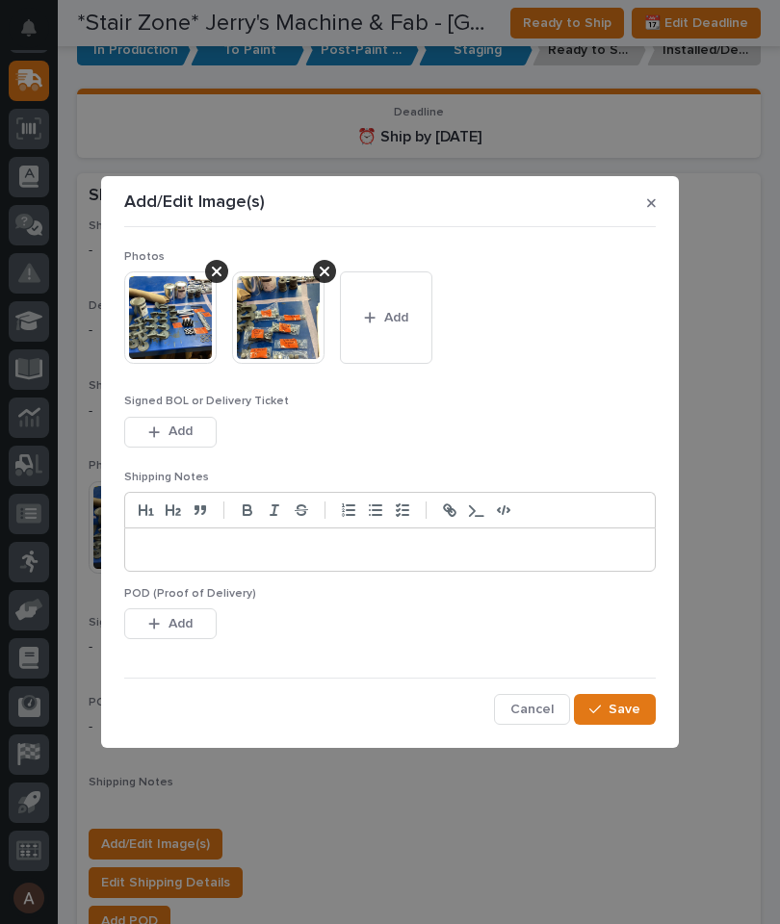
click at [418, 307] on button "Add" at bounding box center [386, 318] width 92 height 92
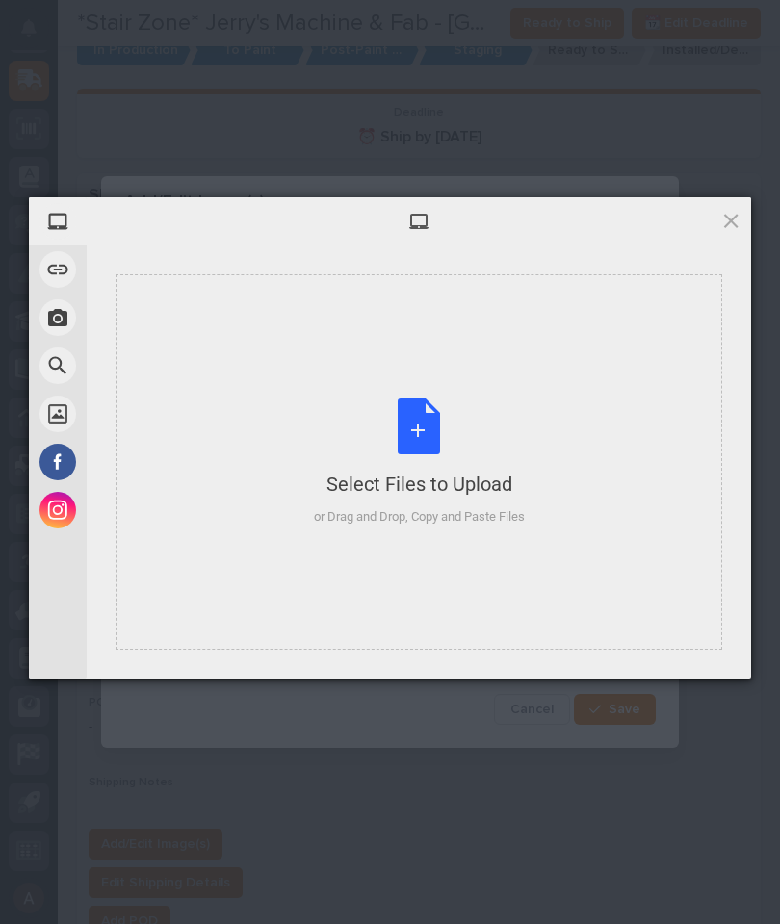
click at [618, 444] on div "Select Files to Upload or Drag and Drop, Copy and Paste Files" at bounding box center [419, 462] width 607 height 376
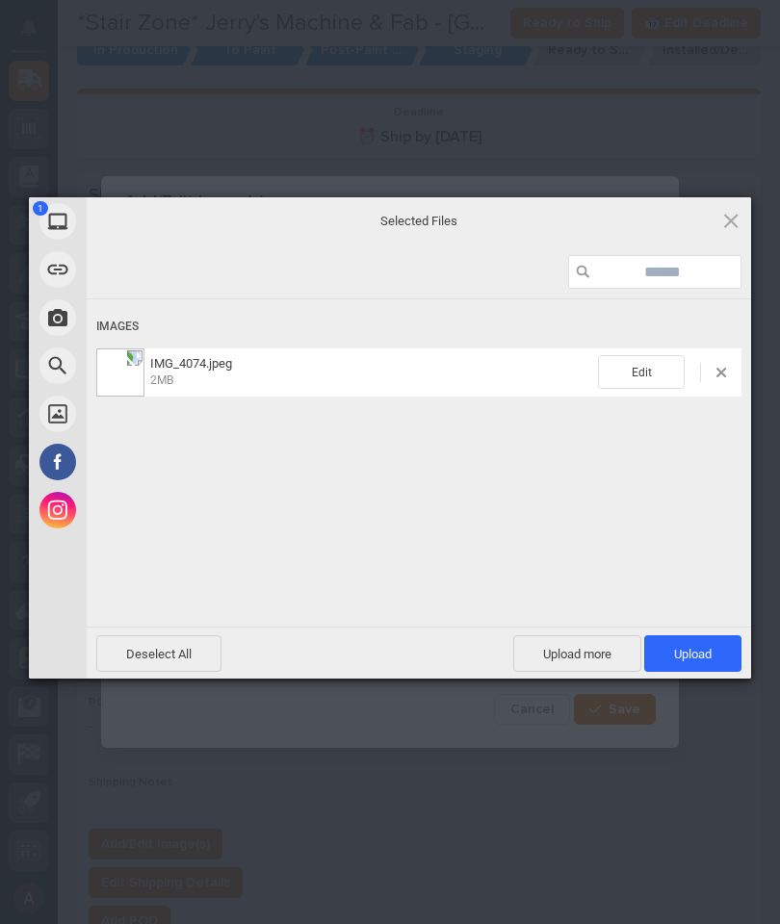
click at [718, 655] on span "Upload 1" at bounding box center [692, 654] width 97 height 37
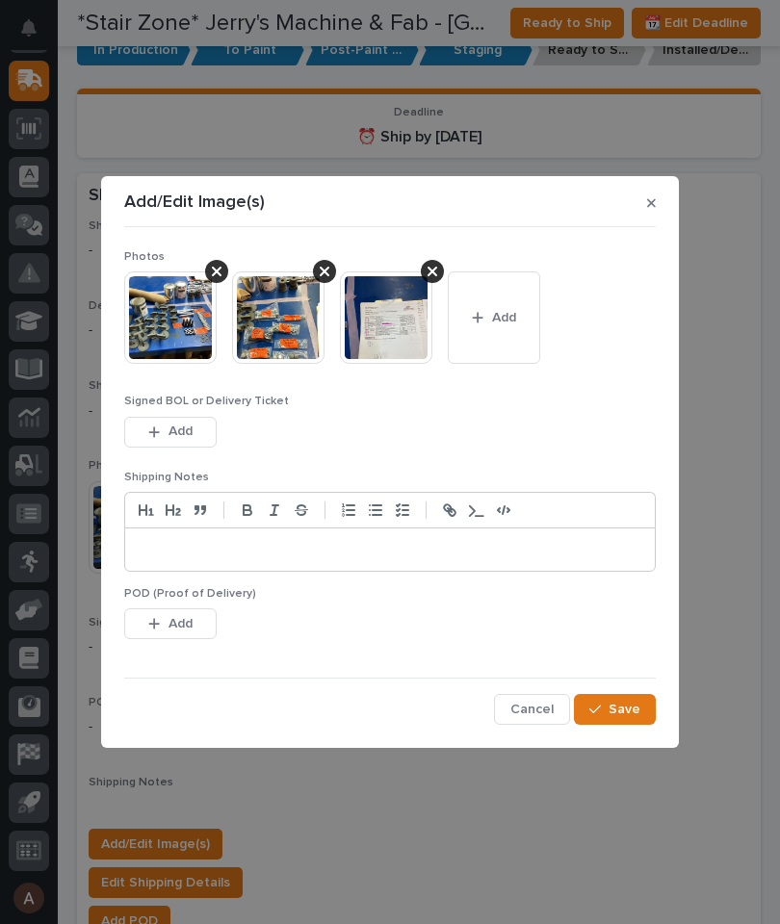
click at [645, 715] on button "Save" at bounding box center [615, 709] width 82 height 31
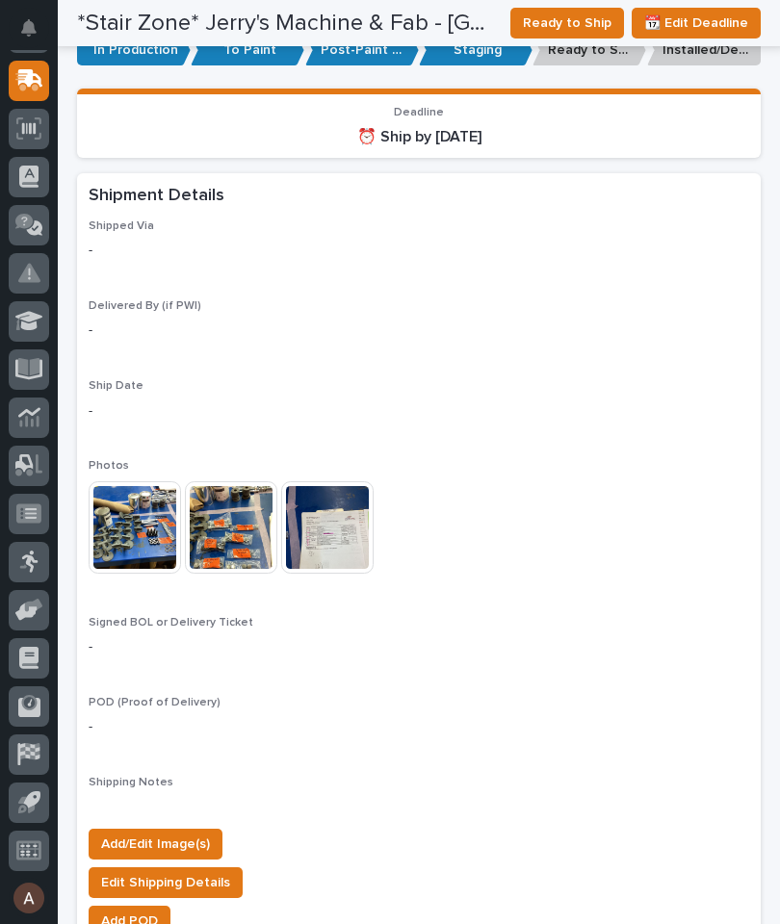
click at [569, 28] on span "Ready to Ship" at bounding box center [567, 23] width 89 height 23
click at [26, 86] on icon at bounding box center [26, 82] width 23 height 18
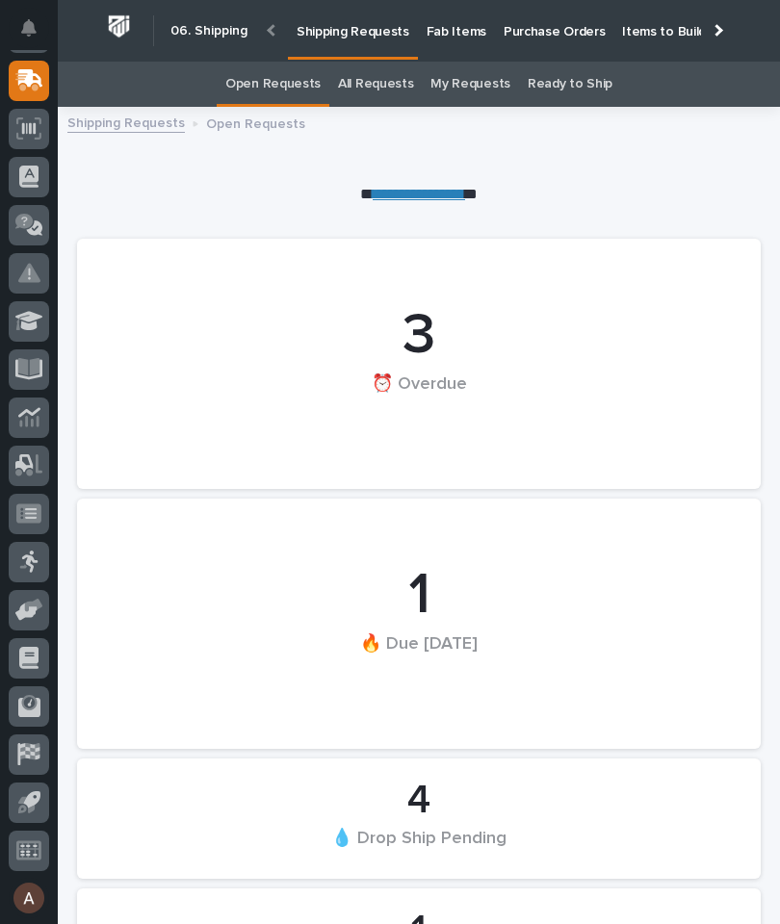
click at [720, 36] on div at bounding box center [716, 30] width 31 height 60
click at [495, 39] on link "Fab Items" at bounding box center [456, 30] width 77 height 60
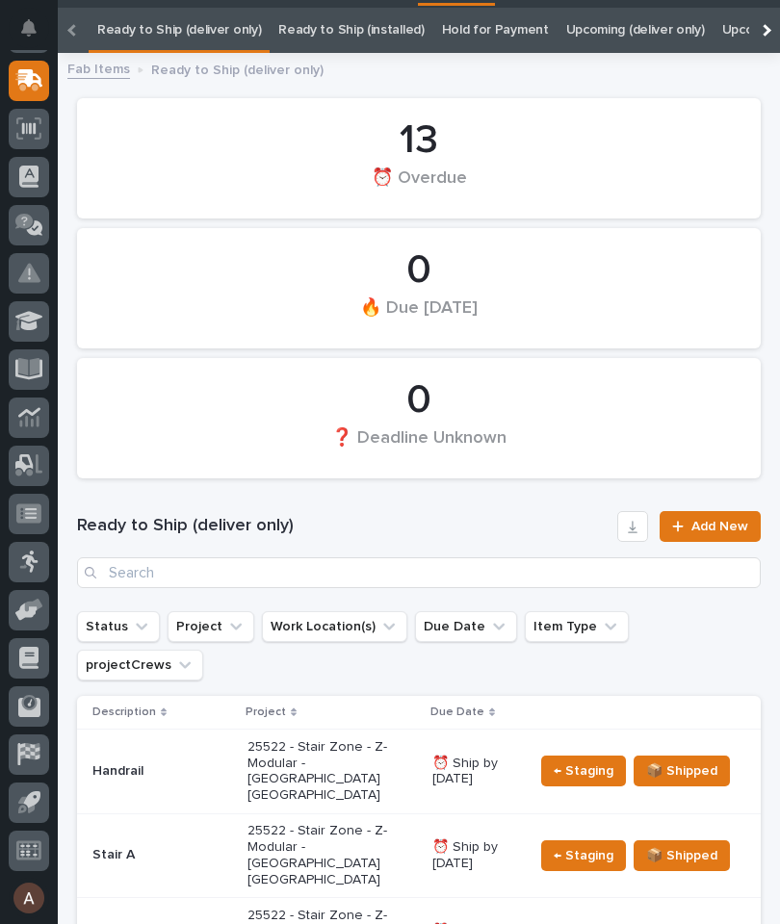
scroll to position [0, -232]
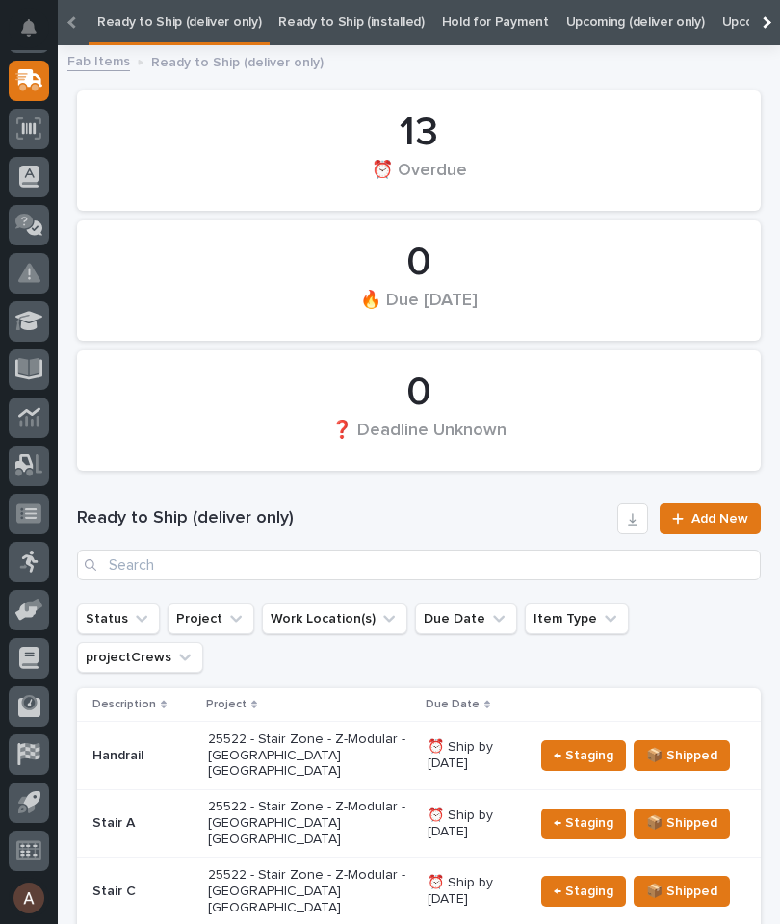
click at [769, 26] on div at bounding box center [764, 22] width 31 height 45
click at [773, 28] on div at bounding box center [764, 22] width 31 height 45
click at [475, 27] on link "All" at bounding box center [481, 22] width 13 height 45
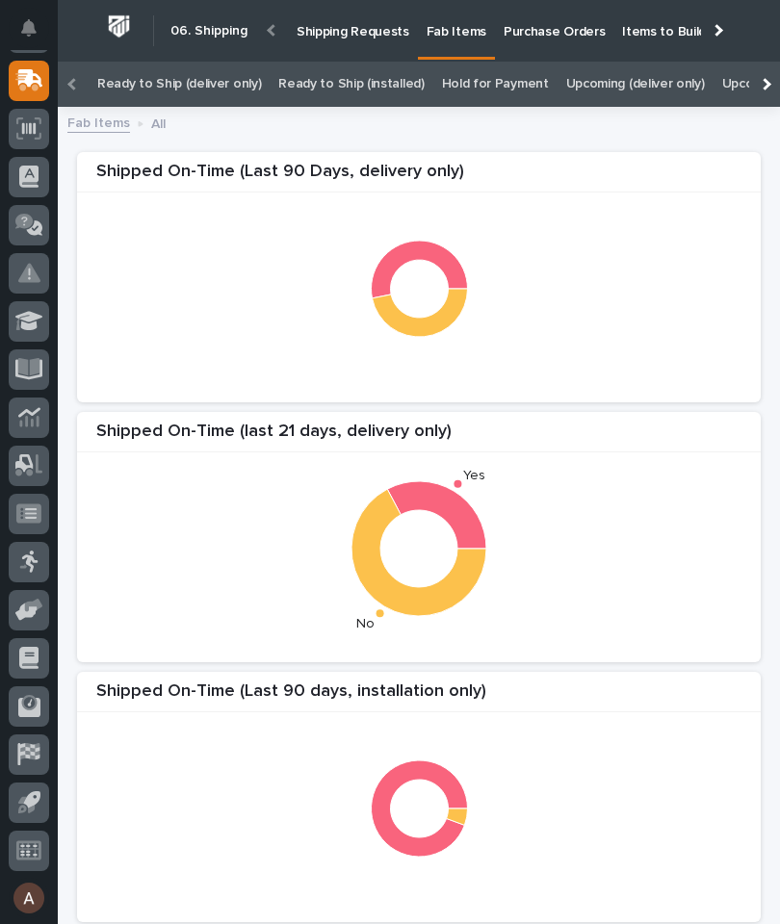
click at [721, 33] on div at bounding box center [716, 30] width 31 height 60
click at [772, 89] on div at bounding box center [764, 84] width 31 height 45
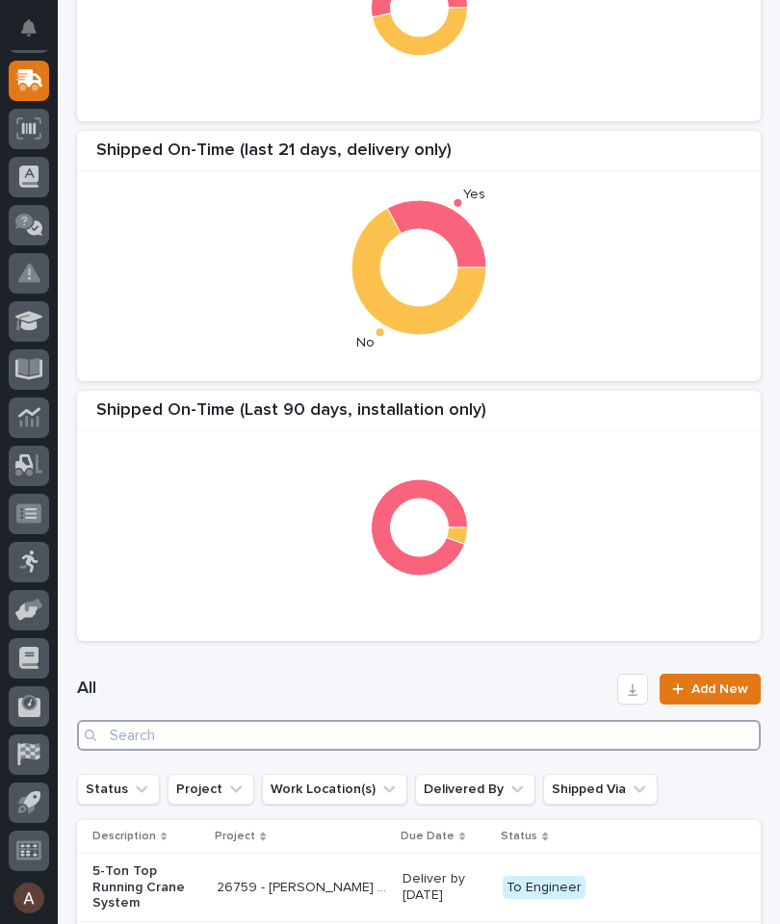
click at [325, 732] on input "Search" at bounding box center [419, 735] width 684 height 31
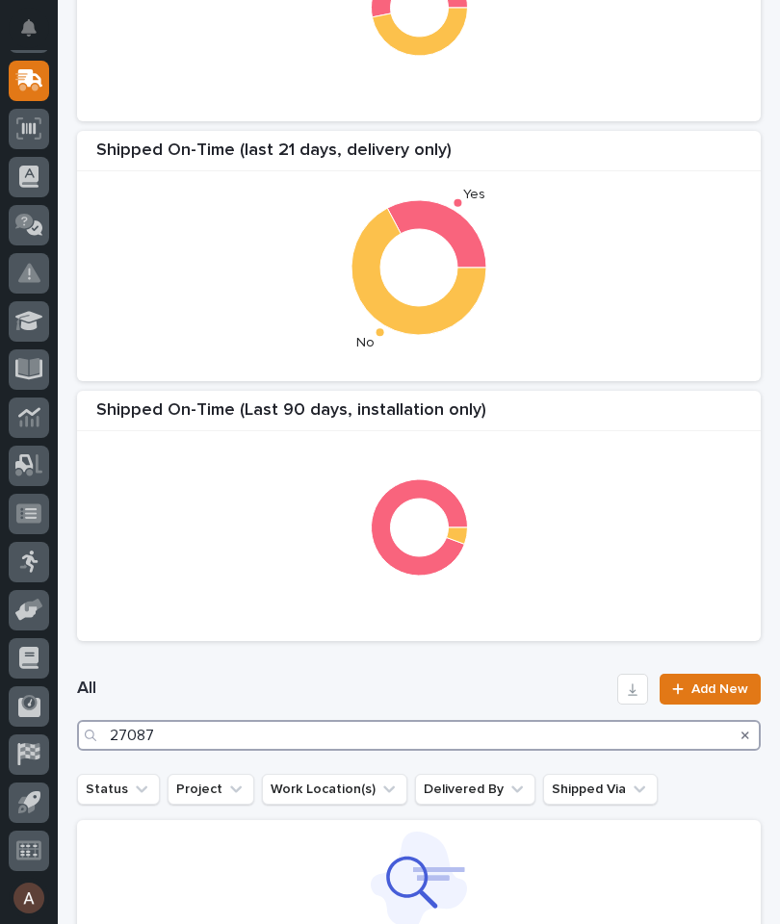
type input "27087"
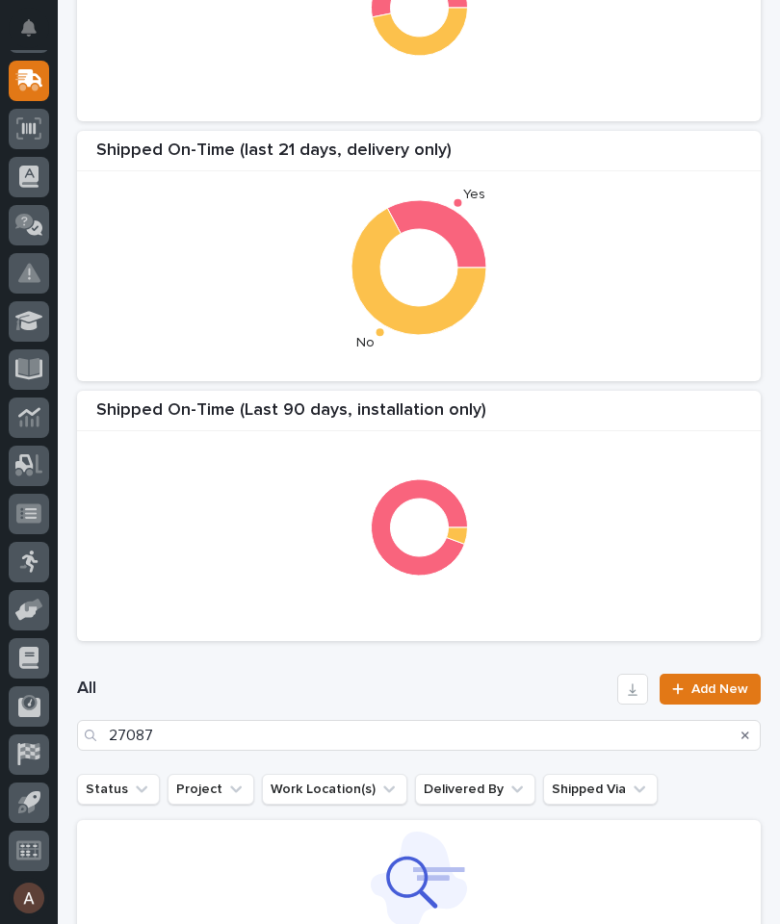
click at [543, 372] on div "Shipped On-Time (last 21 days, delivery only) Yes No" at bounding box center [419, 256] width 684 height 250
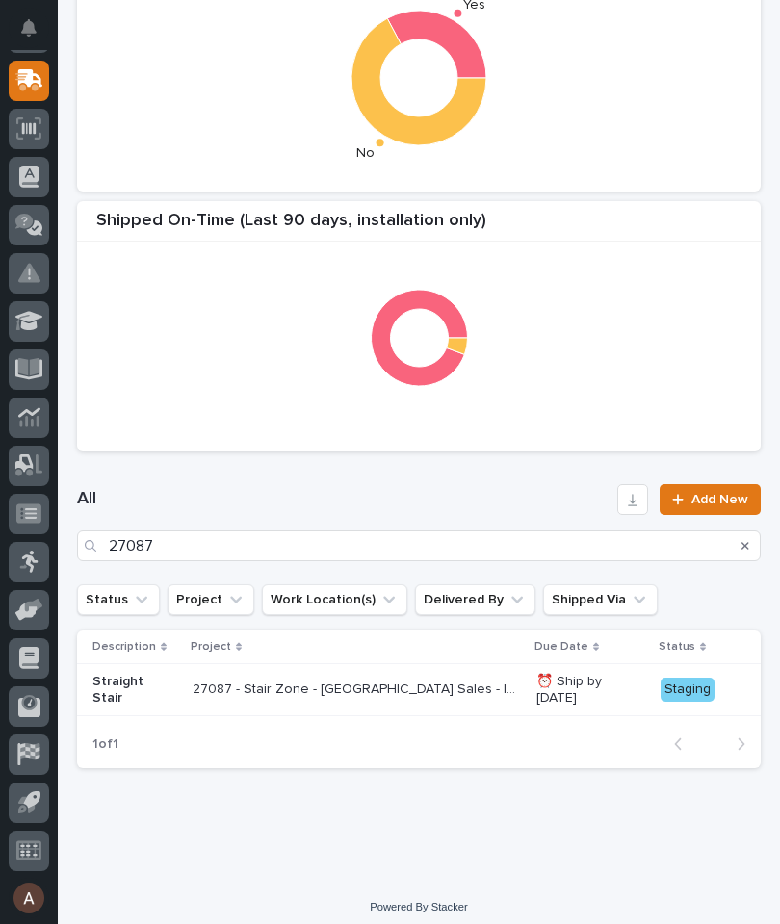
click at [150, 693] on div "Straight Stair" at bounding box center [134, 690] width 85 height 48
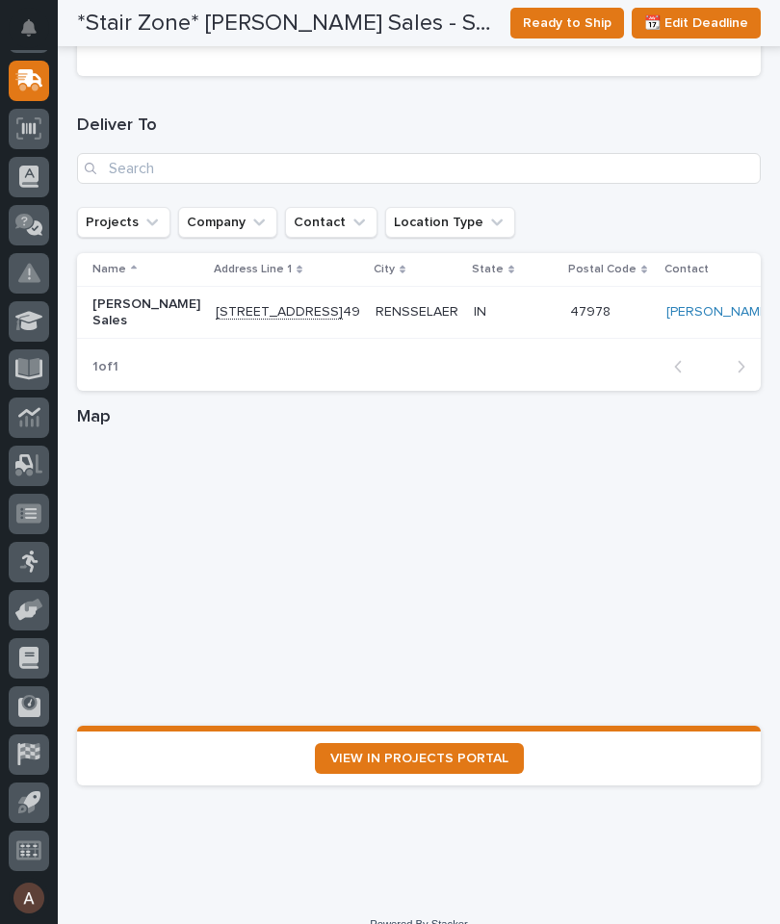
click at [487, 752] on span "VIEW IN PROJECTS PORTAL" at bounding box center [419, 758] width 178 height 13
click at [446, 752] on span "VIEW IN PROJECTS PORTAL" at bounding box center [419, 758] width 178 height 13
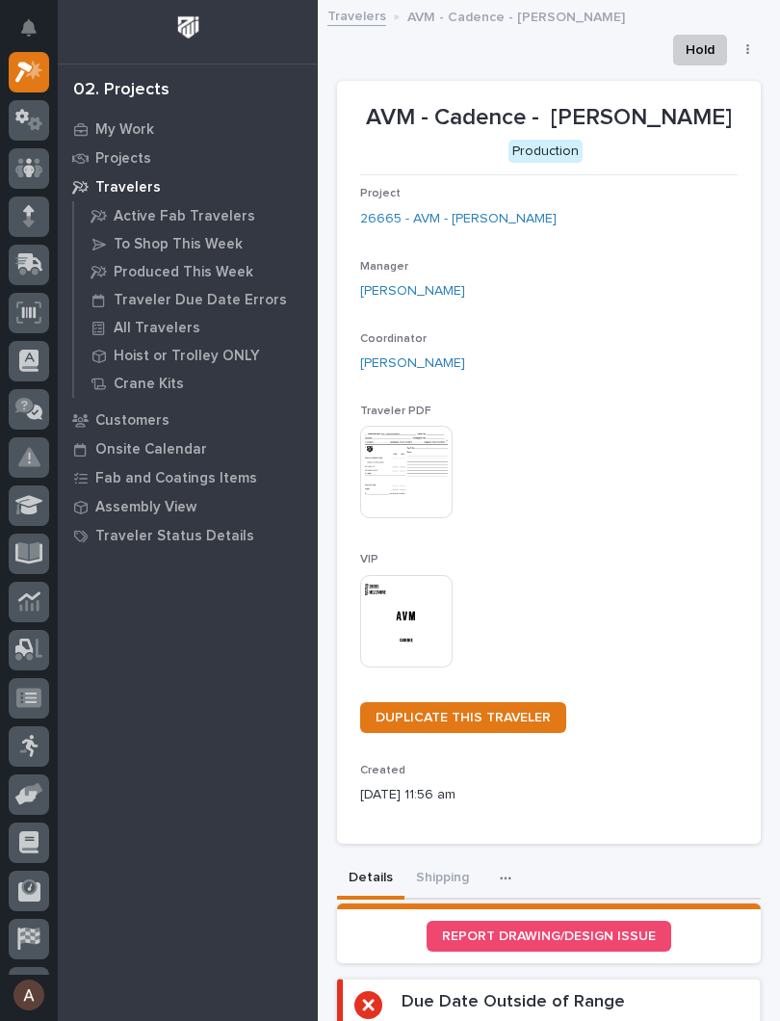
click at [422, 605] on img at bounding box center [406, 621] width 92 height 92
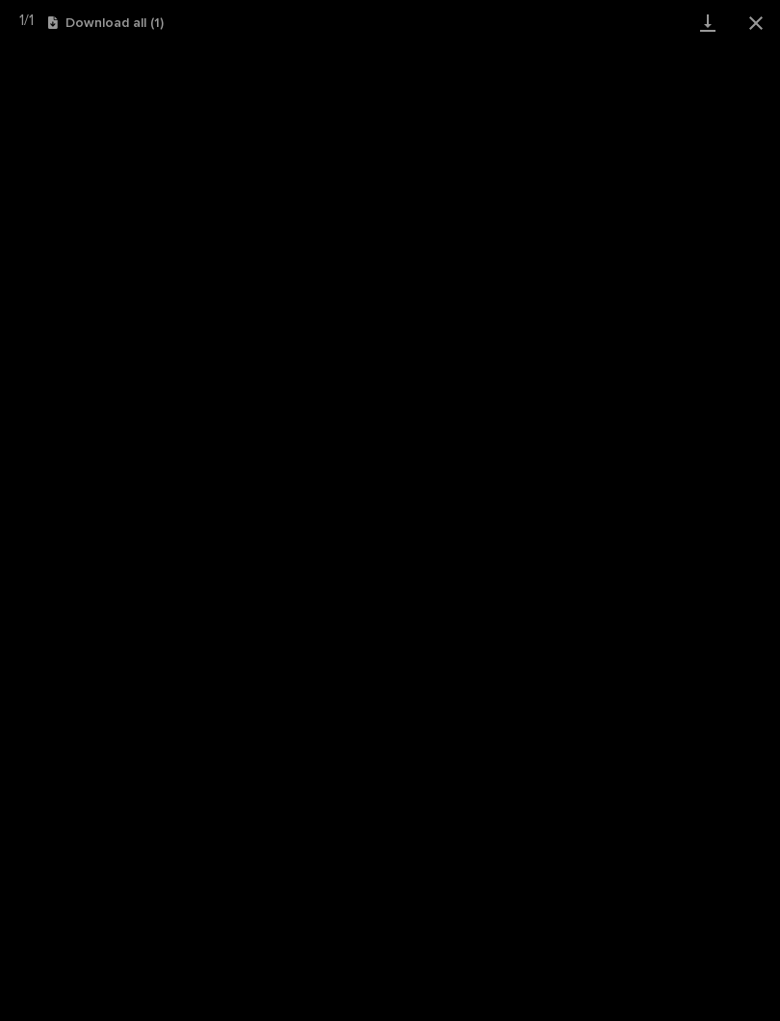
click at [707, 19] on link "Download" at bounding box center [708, 22] width 48 height 45
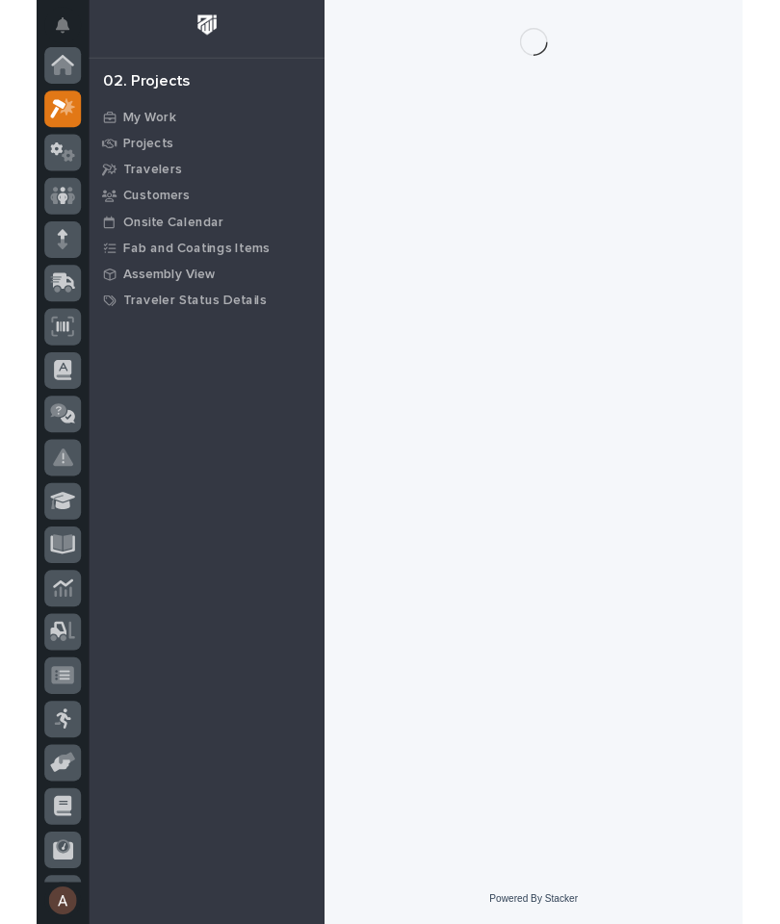
scroll to position [48, 0]
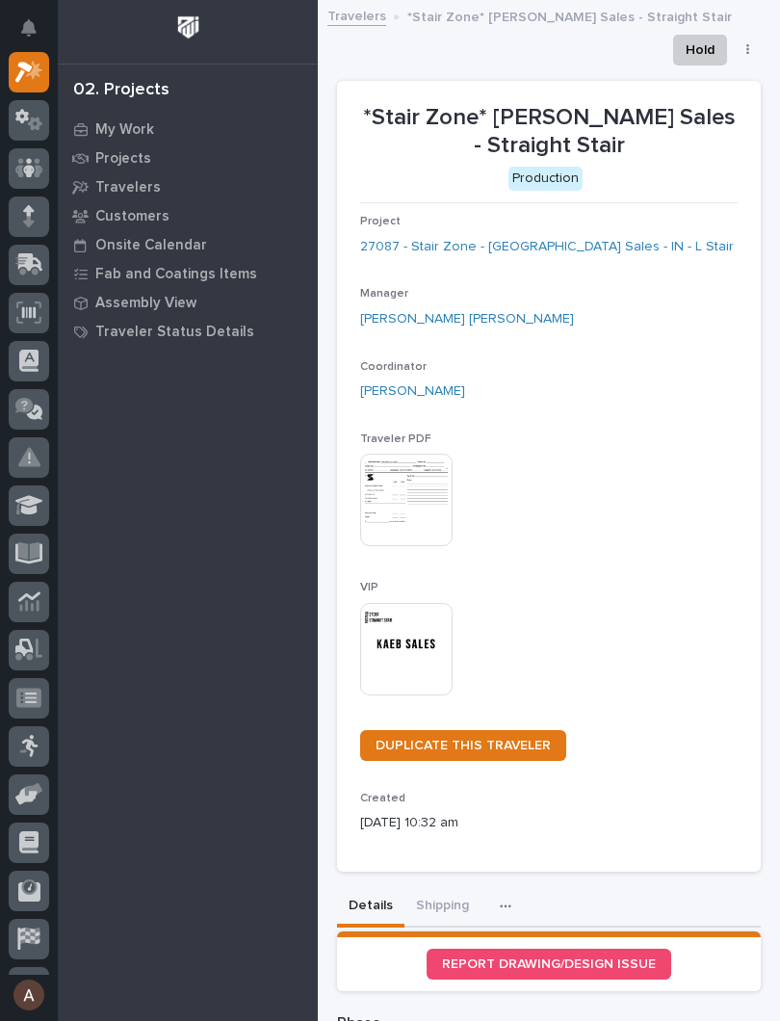
click at [408, 637] on img at bounding box center [406, 649] width 92 height 92
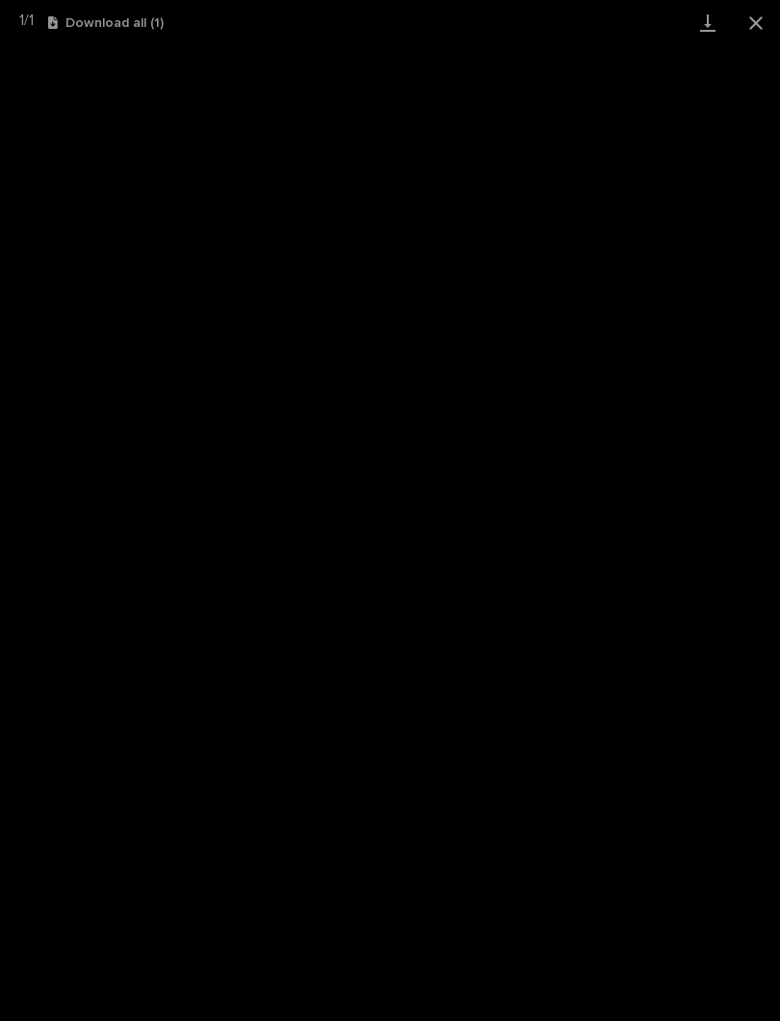
click at [708, 27] on link "Download" at bounding box center [708, 22] width 48 height 45
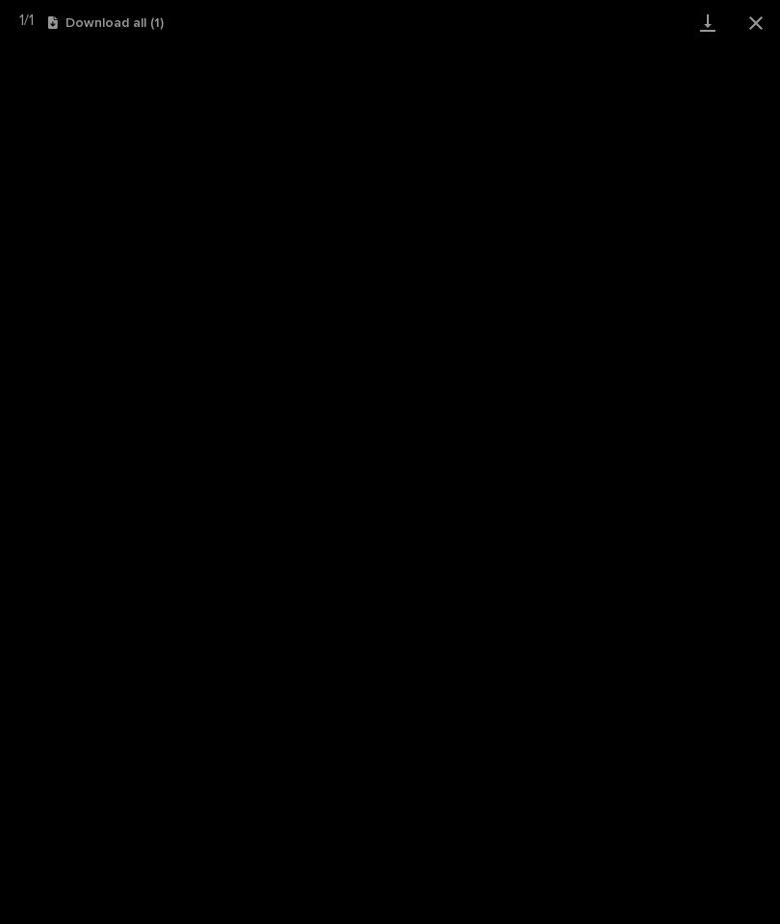
click at [710, 26] on link "Download" at bounding box center [708, 22] width 48 height 45
click at [770, 10] on button "Close gallery" at bounding box center [756, 22] width 48 height 45
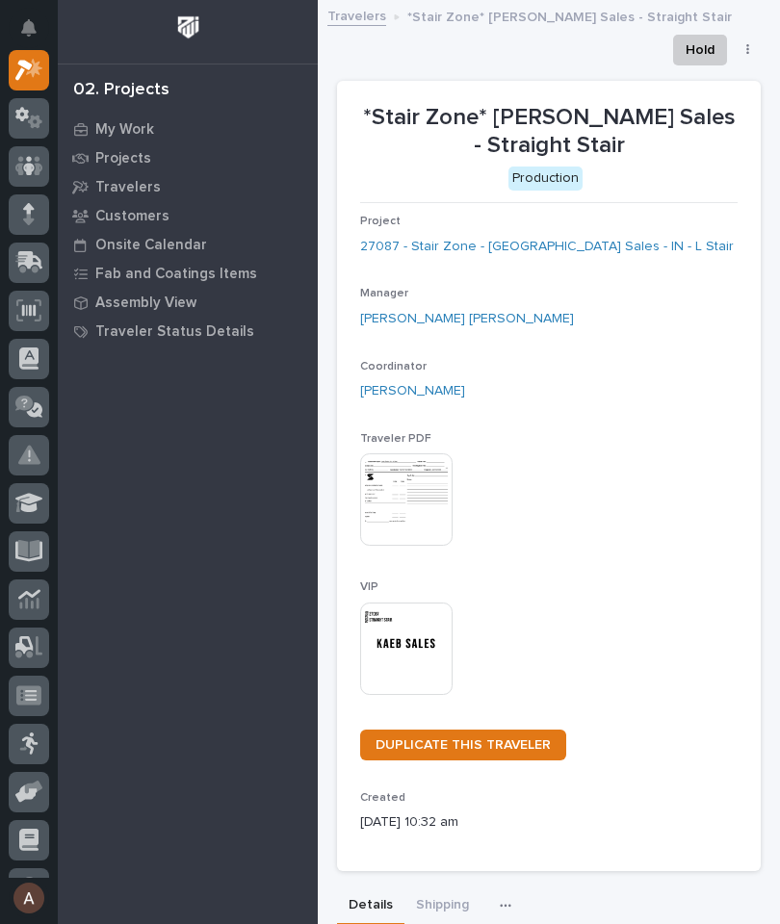
scroll to position [0, 0]
click at [378, 653] on img at bounding box center [406, 649] width 92 height 92
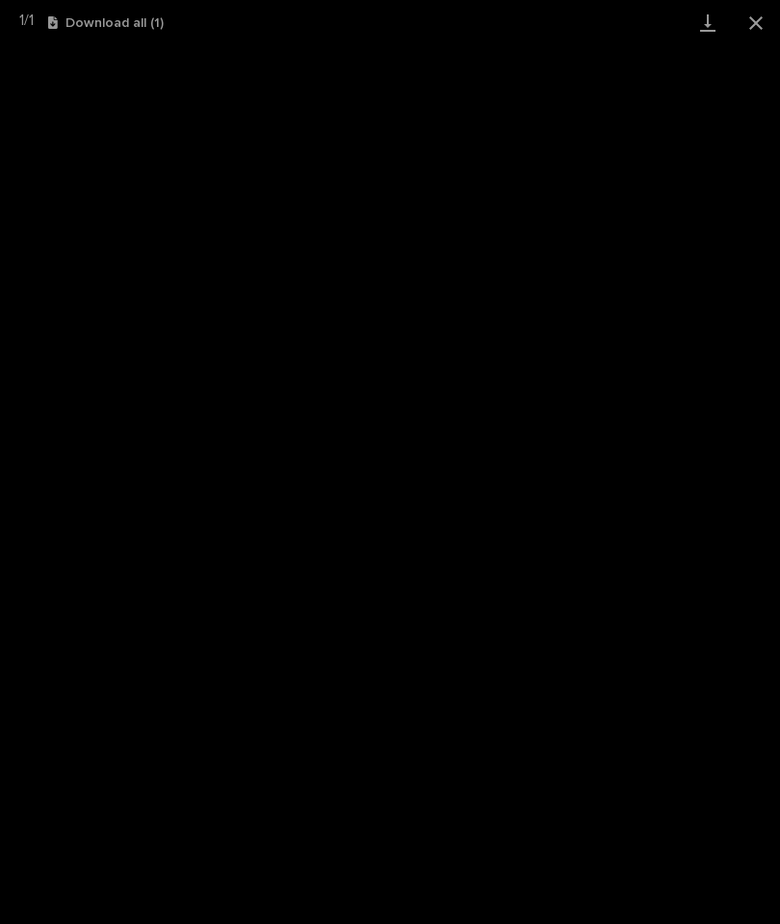
click at [696, 31] on link "Download" at bounding box center [708, 22] width 48 height 45
click at [773, 17] on button "Close gallery" at bounding box center [756, 22] width 48 height 45
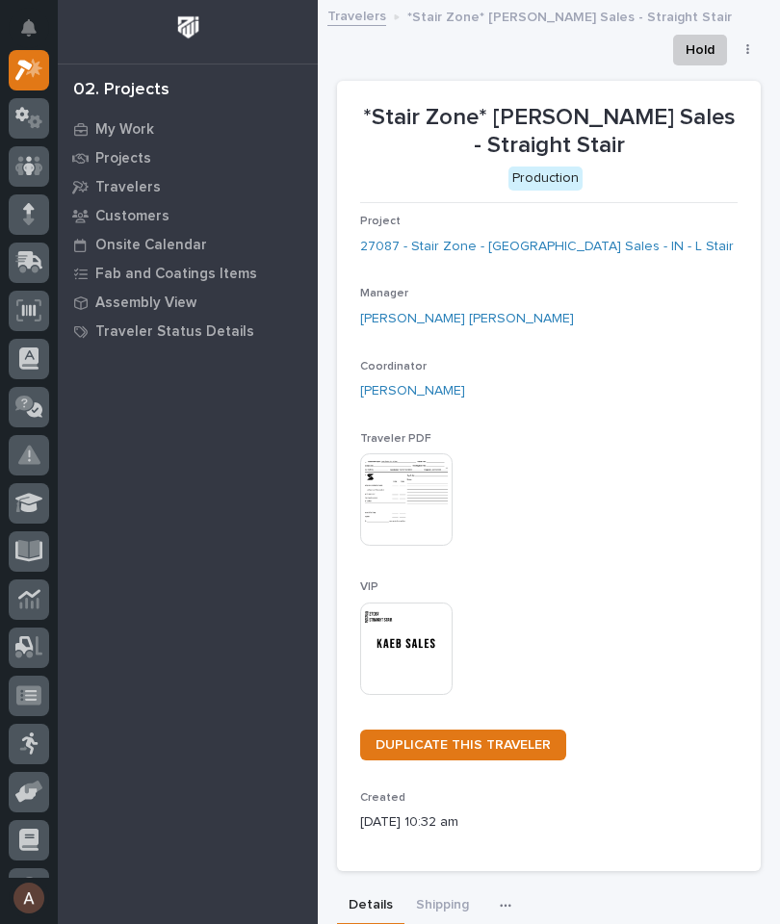
click at [418, 631] on img at bounding box center [406, 649] width 92 height 92
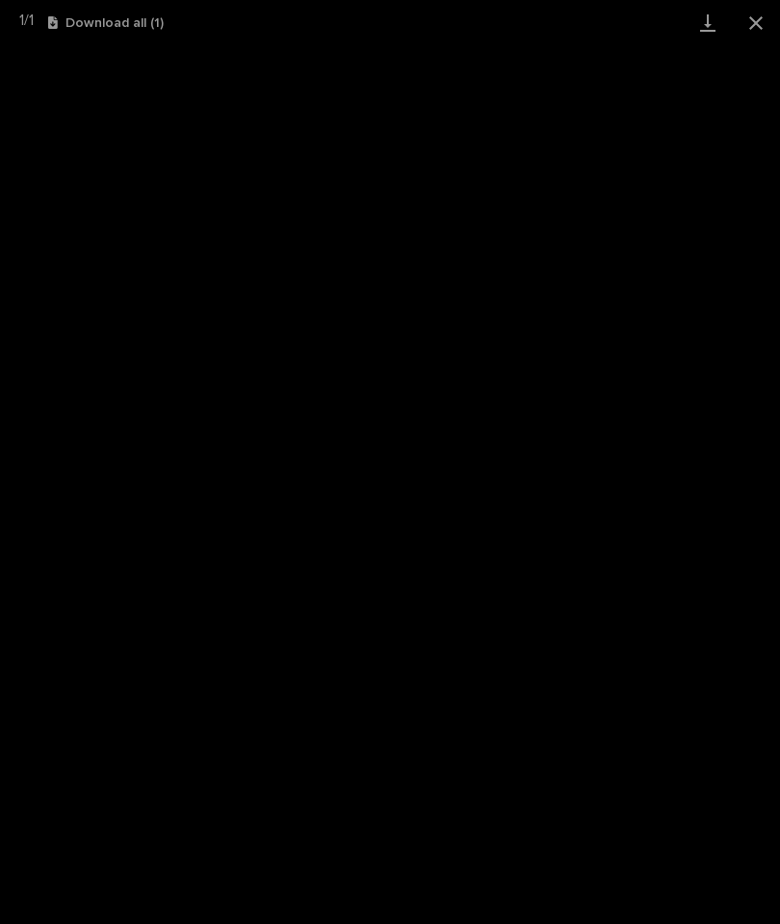
click at [704, 28] on link "Download" at bounding box center [708, 22] width 48 height 45
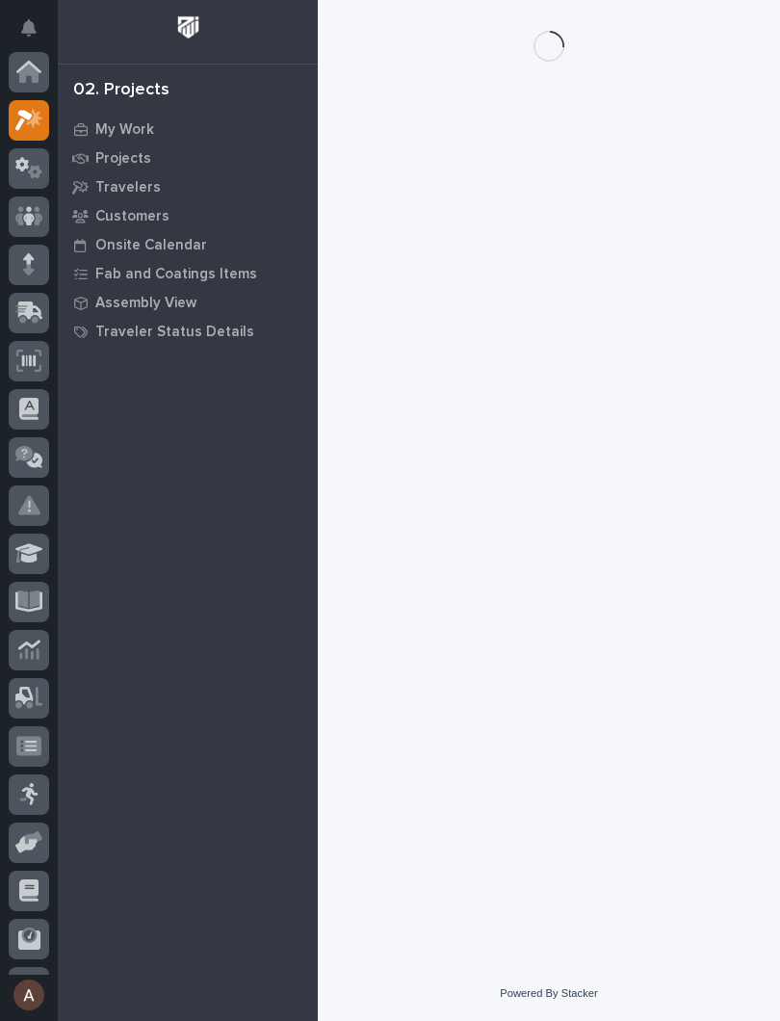
scroll to position [48, 0]
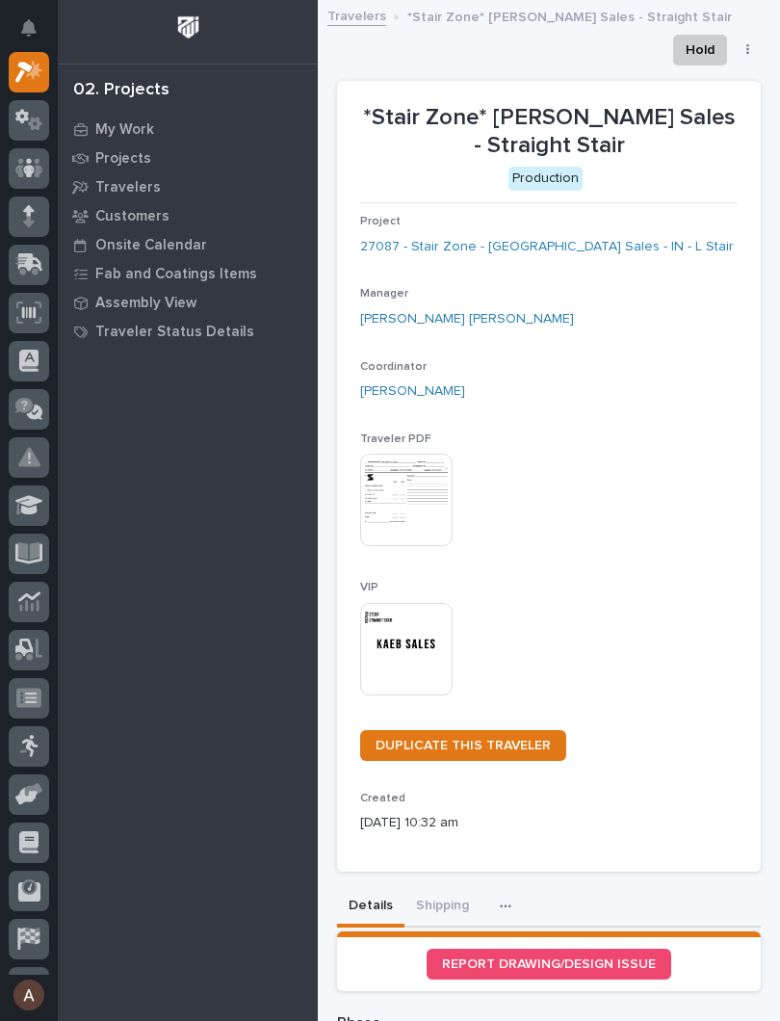
click at [398, 632] on img at bounding box center [406, 649] width 92 height 92
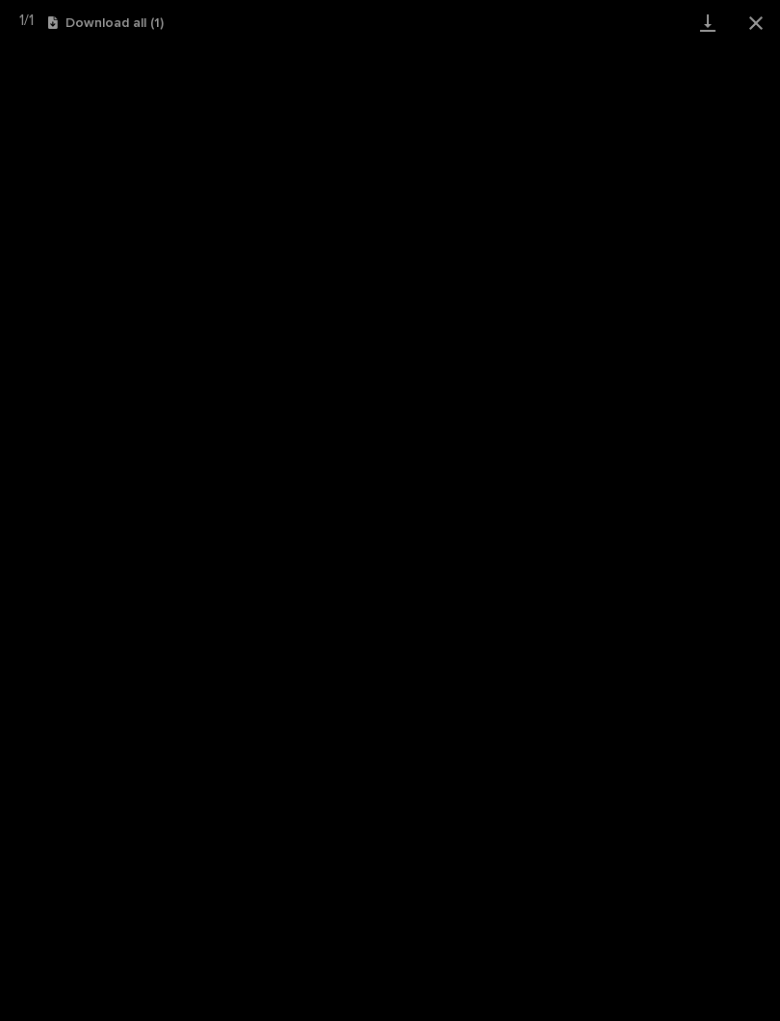
click at [708, 24] on link "Download" at bounding box center [708, 22] width 48 height 45
